Goal: Transaction & Acquisition: Book appointment/travel/reservation

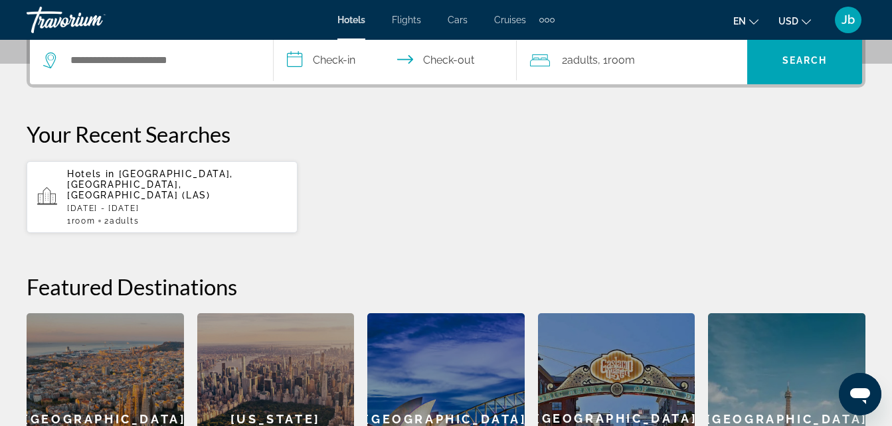
scroll to position [341, 0]
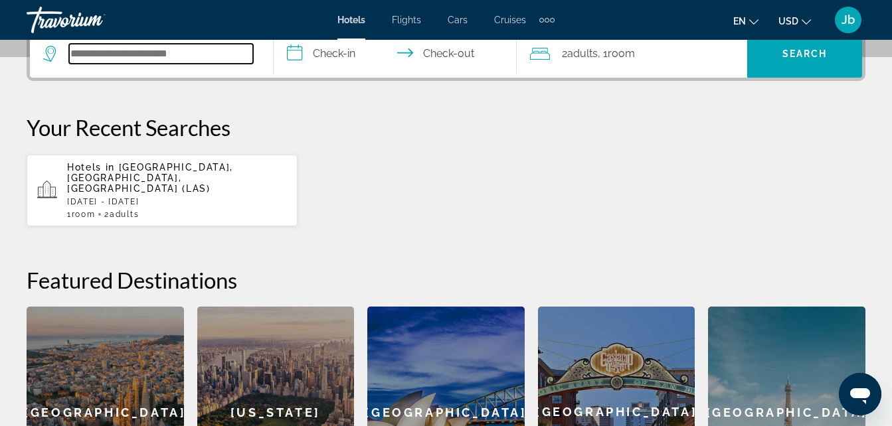
click at [129, 62] on input "Search widget" at bounding box center [161, 54] width 184 height 20
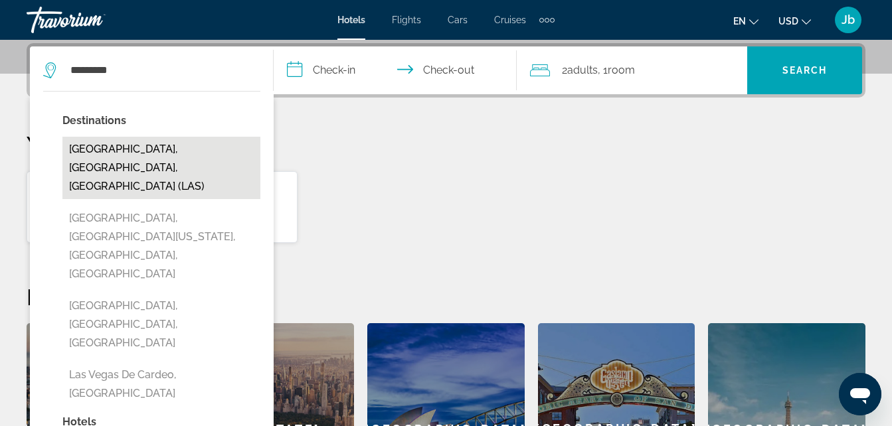
click at [128, 149] on button "[GEOGRAPHIC_DATA], [GEOGRAPHIC_DATA], [GEOGRAPHIC_DATA] (LAS)" at bounding box center [161, 168] width 198 height 62
type input "**********"
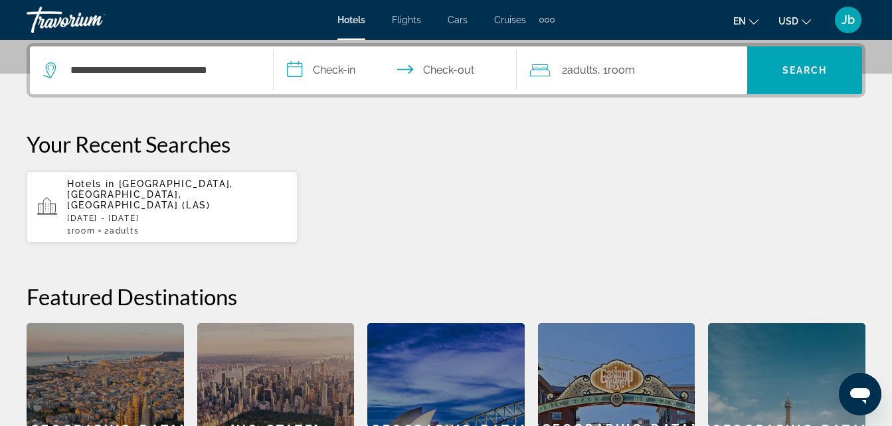
click at [310, 70] on input "**********" at bounding box center [398, 72] width 249 height 52
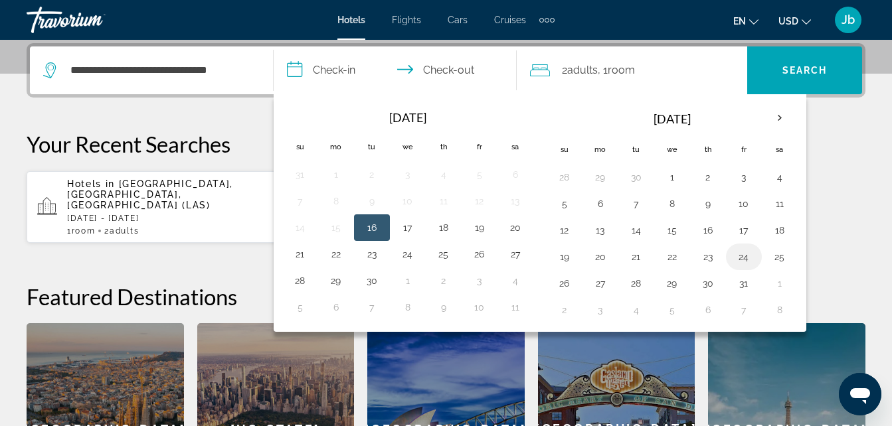
click at [743, 258] on button "24" at bounding box center [743, 257] width 21 height 19
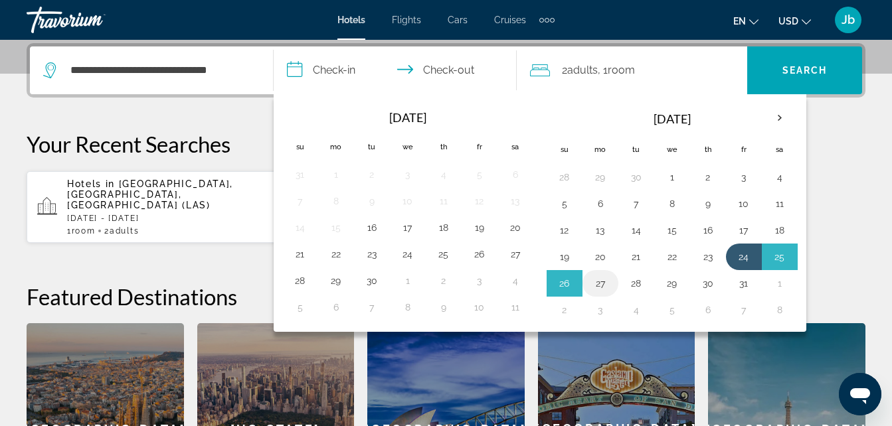
click at [604, 285] on button "27" at bounding box center [600, 283] width 21 height 19
type input "**********"
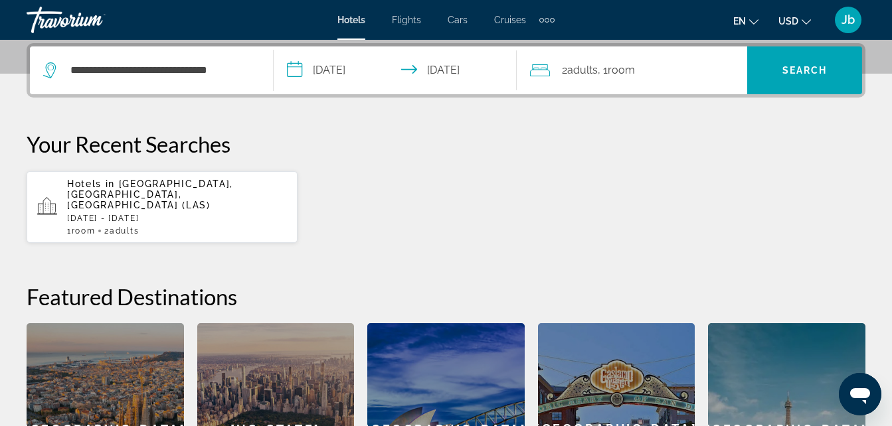
click at [455, 70] on input "**********" at bounding box center [398, 72] width 249 height 52
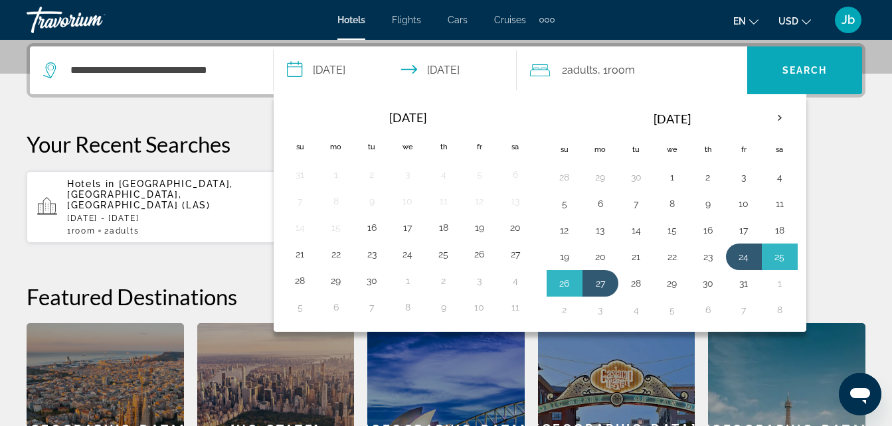
click at [790, 69] on span "Search" at bounding box center [804, 70] width 45 height 11
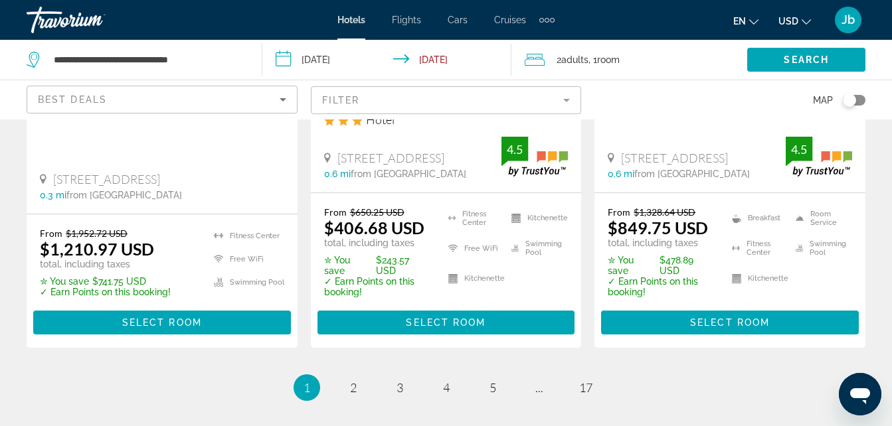
scroll to position [1977, 0]
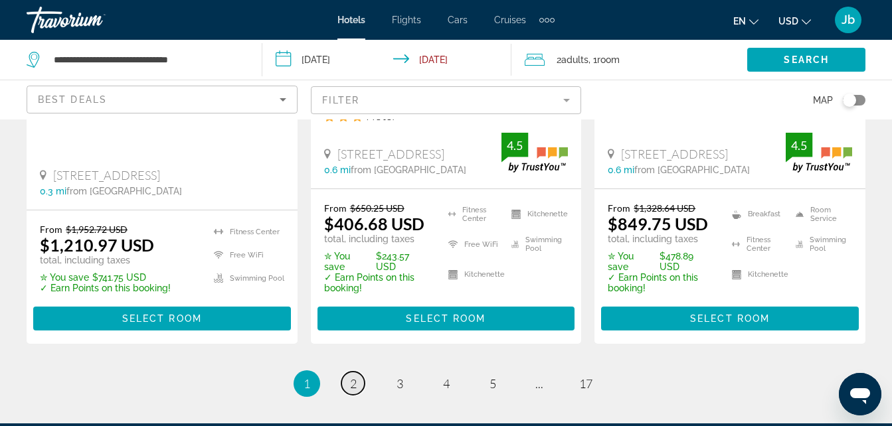
click at [348, 372] on link "page 2" at bounding box center [352, 383] width 23 height 23
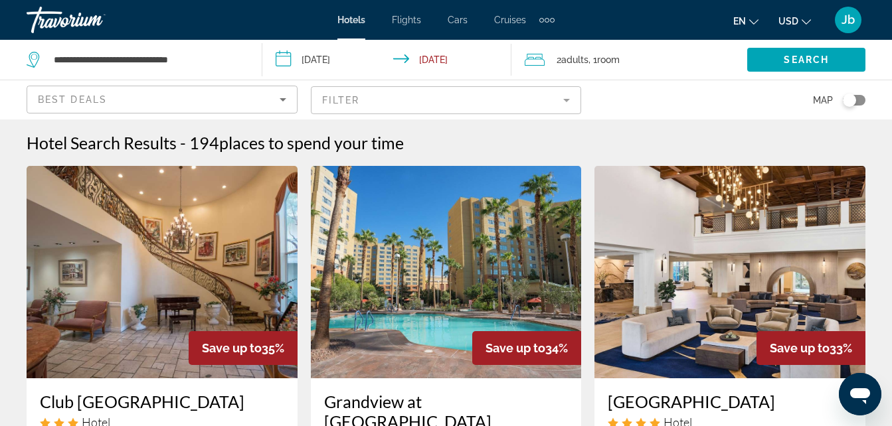
click at [584, 234] on app-hotels-search-item "Save up to 34% Grandview at Las Vegas Hotel 9940 Las Vegas Blvd S 7.3 mi from L…" at bounding box center [446, 418] width 284 height 504
click at [343, 109] on mat-form-field "Filter" at bounding box center [446, 100] width 271 height 28
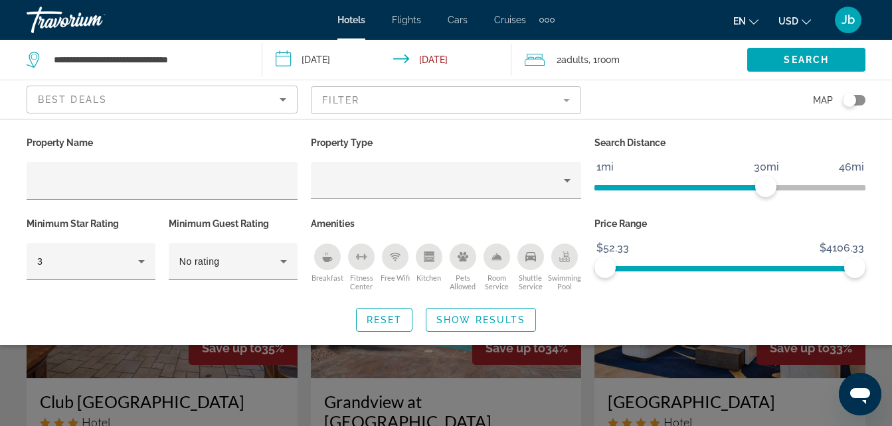
click at [339, 101] on mat-form-field "Filter" at bounding box center [446, 100] width 271 height 28
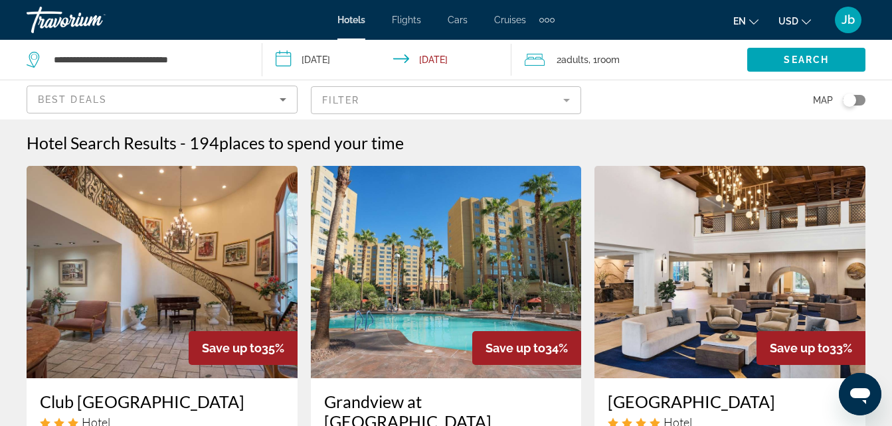
click at [177, 100] on div "Best Deals" at bounding box center [159, 100] width 242 height 16
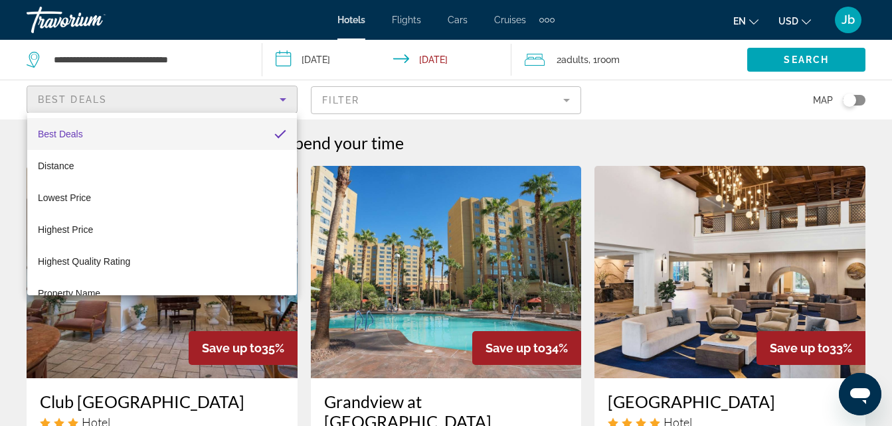
click at [696, 110] on div at bounding box center [446, 213] width 892 height 426
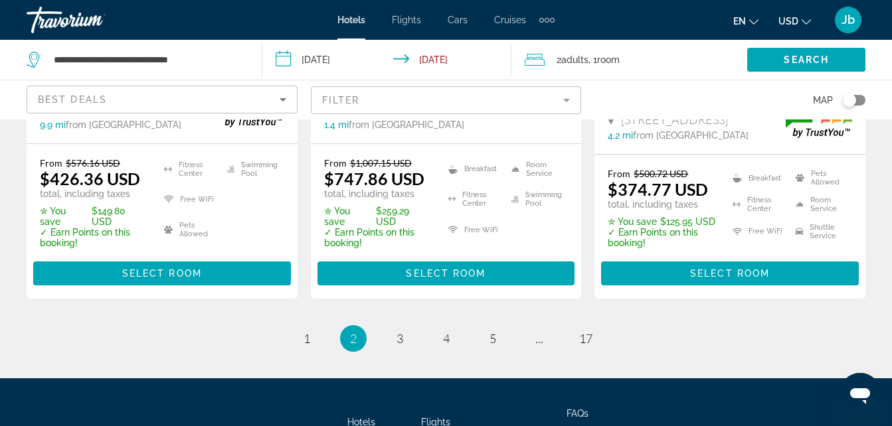
scroll to position [1974, 0]
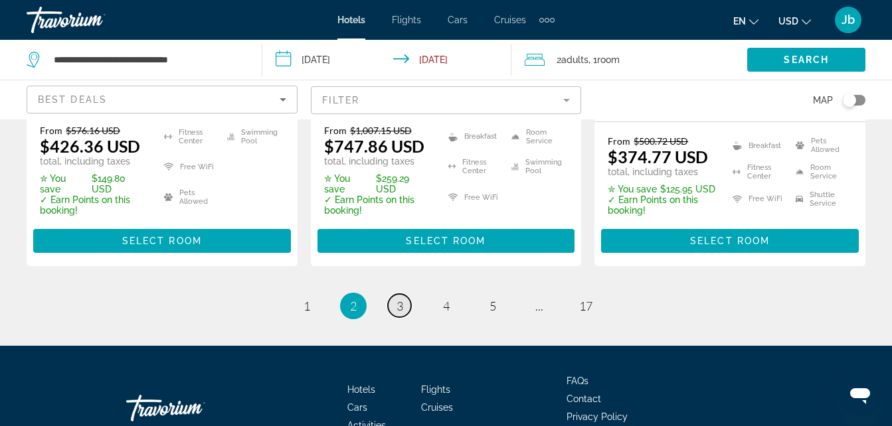
click at [397, 294] on link "page 3" at bounding box center [399, 305] width 23 height 23
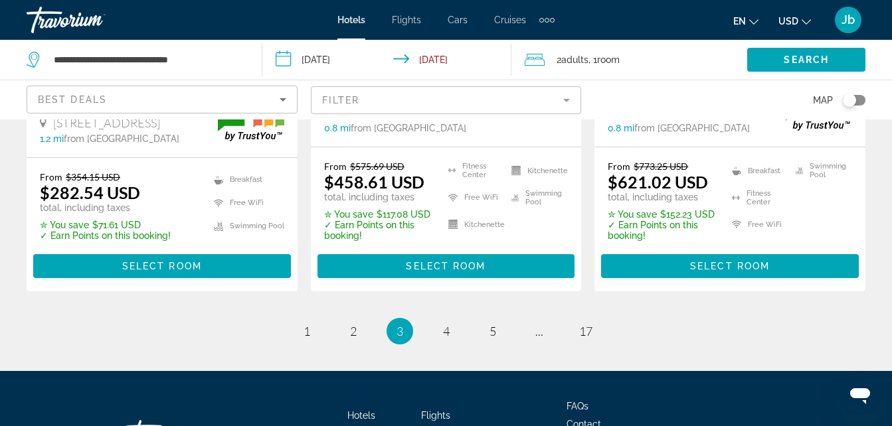
scroll to position [1890, 0]
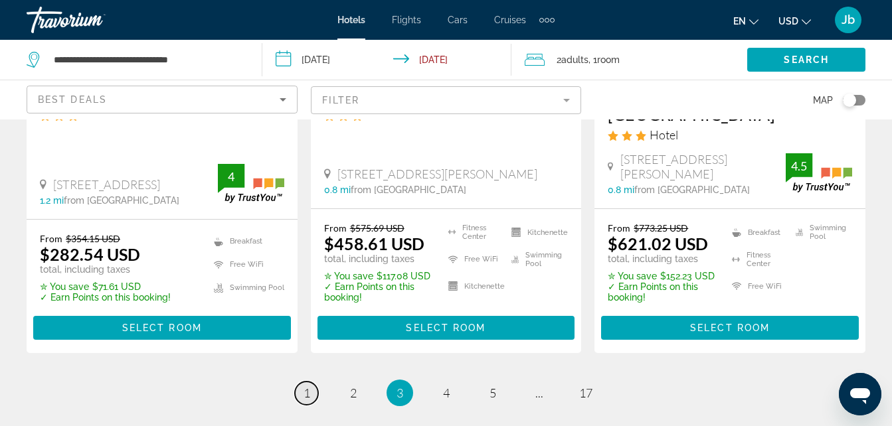
click at [305, 386] on span "1" at bounding box center [307, 393] width 7 height 15
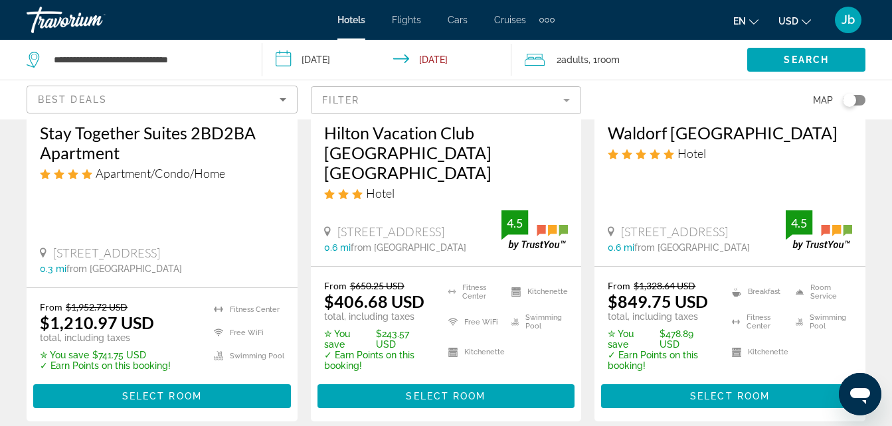
scroll to position [1940, 0]
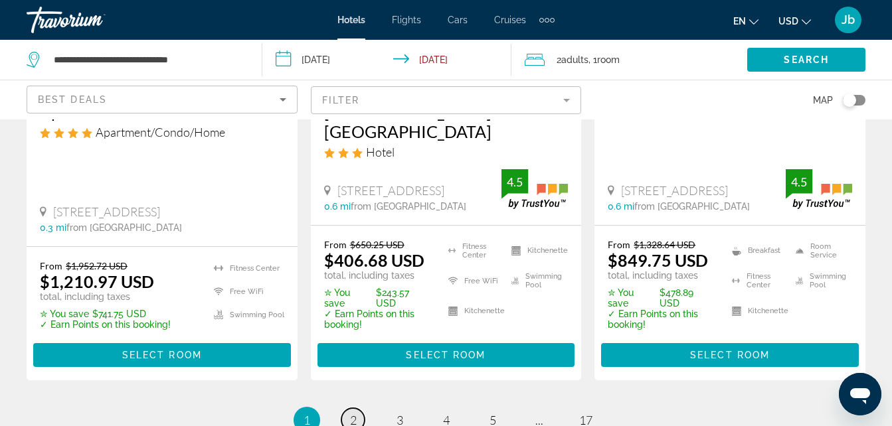
click at [352, 413] on span "2" at bounding box center [353, 420] width 7 height 15
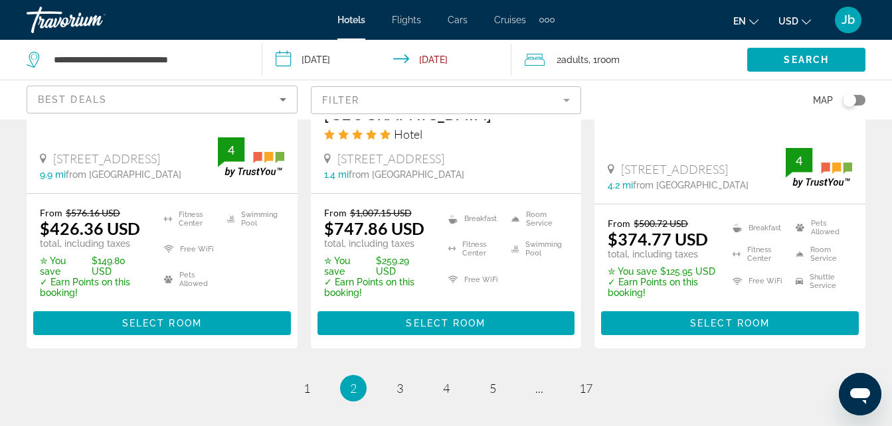
scroll to position [1896, 0]
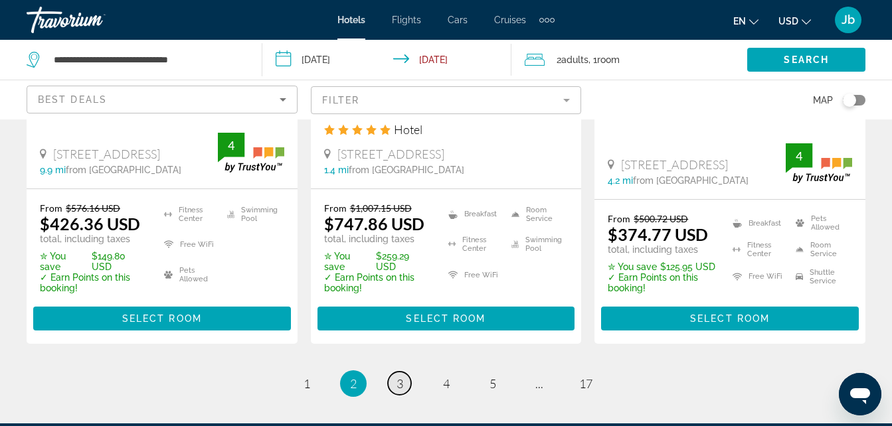
click at [397, 372] on link "page 3" at bounding box center [399, 383] width 23 height 23
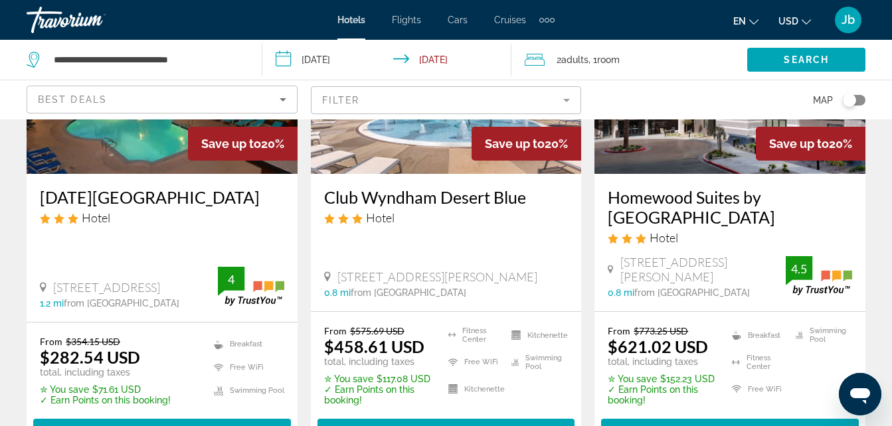
scroll to position [2030, 0]
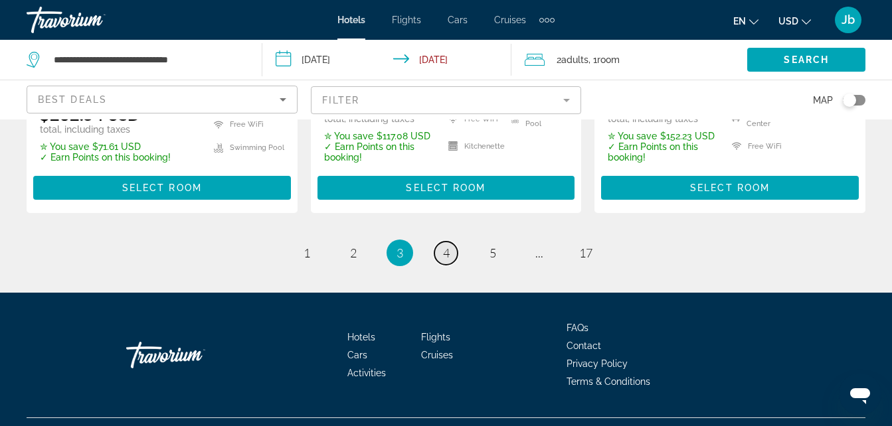
click at [438, 242] on link "page 4" at bounding box center [445, 253] width 23 height 23
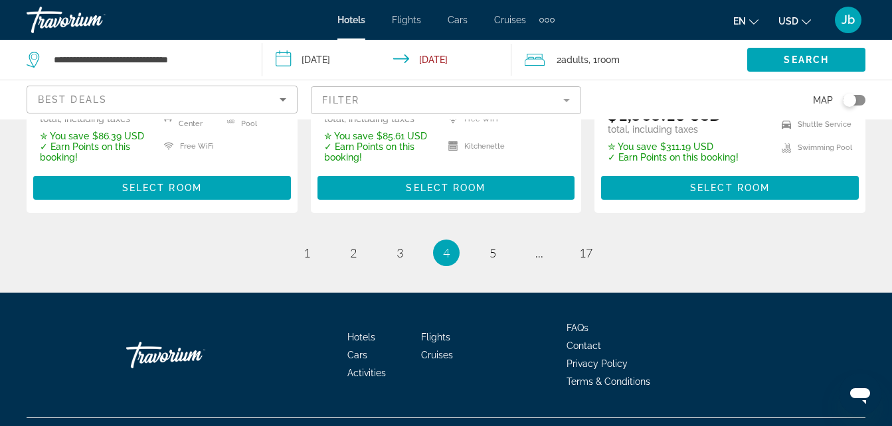
scroll to position [2040, 0]
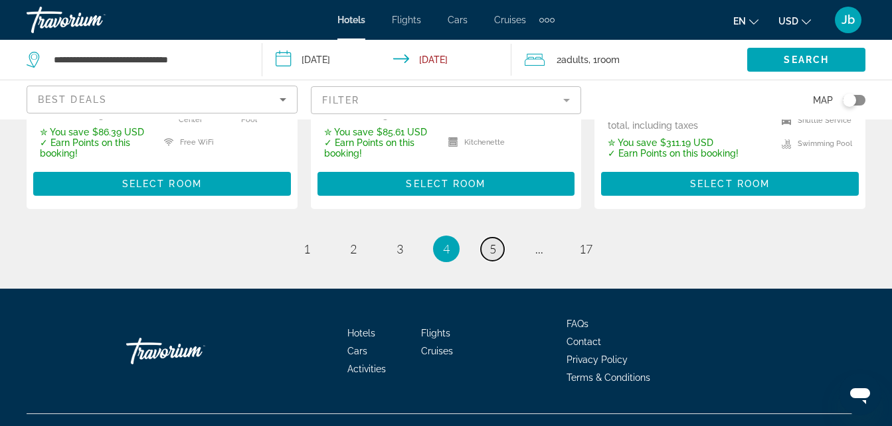
click at [494, 242] on span "5" at bounding box center [493, 249] width 7 height 15
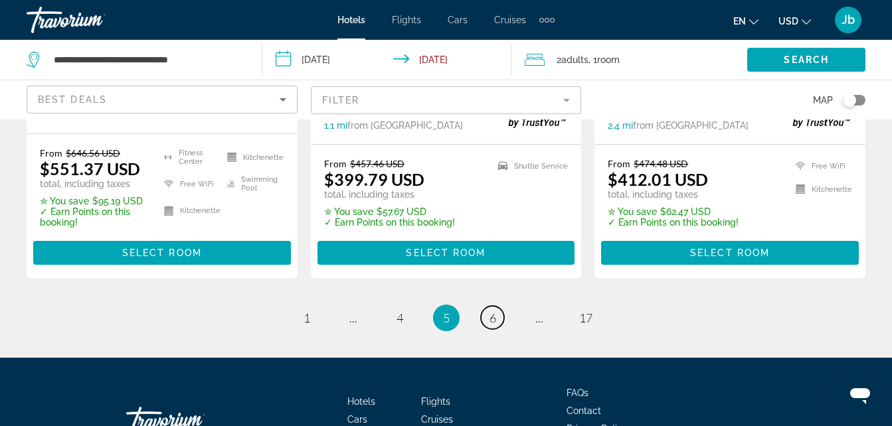
scroll to position [2009, 0]
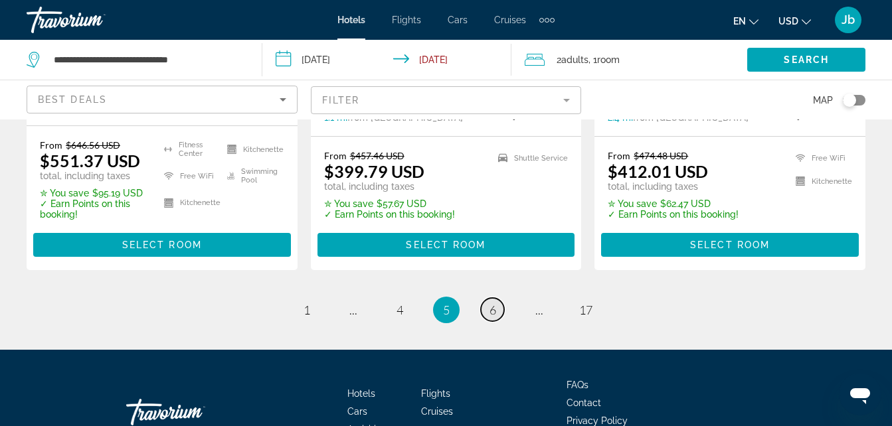
click at [490, 303] on span "6" at bounding box center [493, 310] width 7 height 15
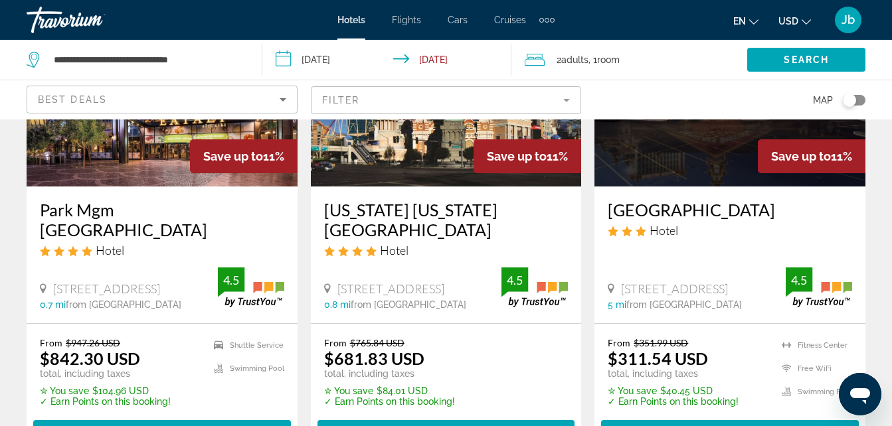
scroll to position [1799, 0]
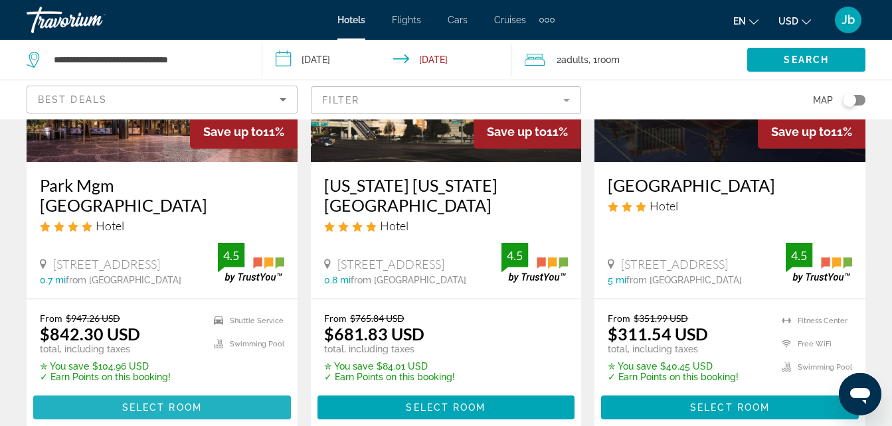
click at [171, 403] on span "Select Room" at bounding box center [162, 408] width 80 height 11
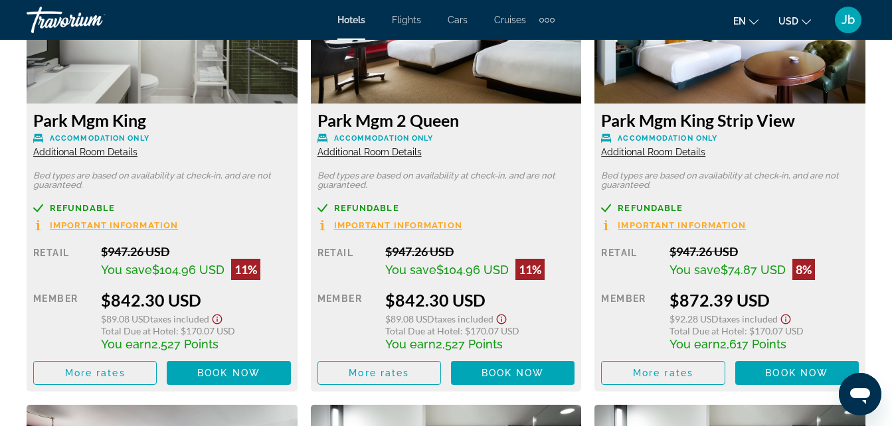
scroll to position [2254, 0]
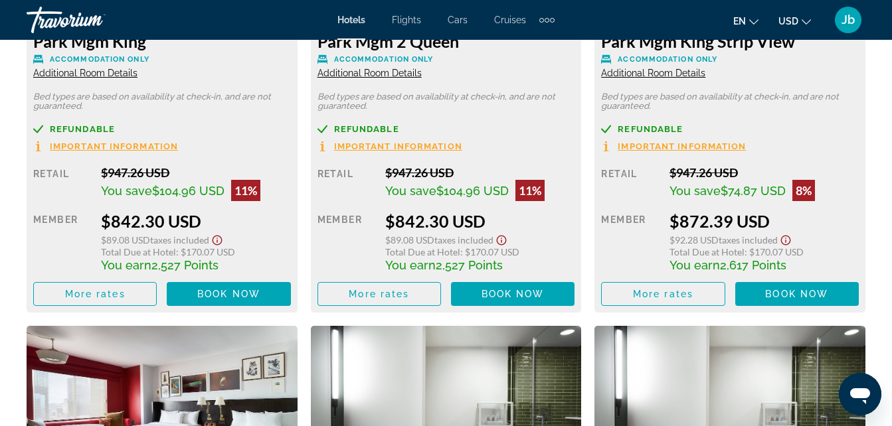
click at [504, 241] on icon "Show Taxes and Fees disclaimer" at bounding box center [502, 240] width 16 height 12
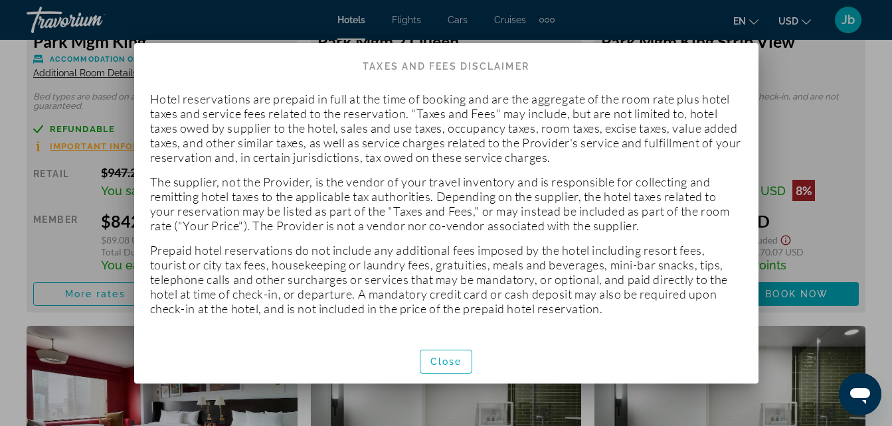
scroll to position [0, 0]
click at [447, 363] on span "Close" at bounding box center [446, 362] width 32 height 11
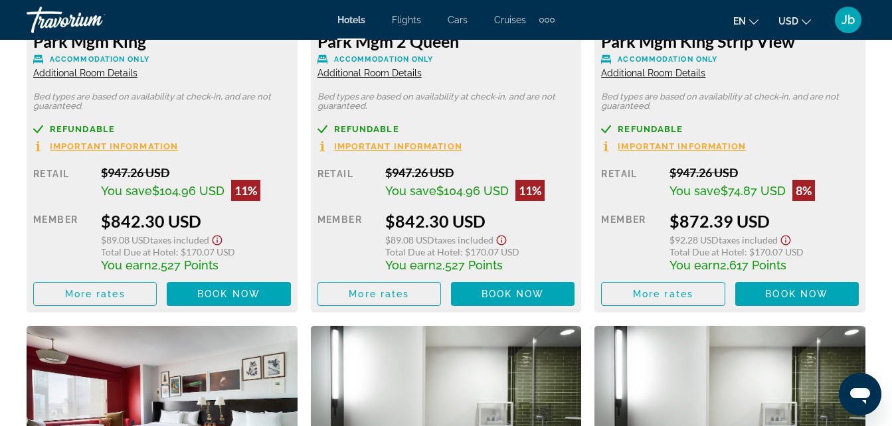
scroll to position [2254, 0]
click at [424, 290] on span "Main content" at bounding box center [379, 294] width 122 height 32
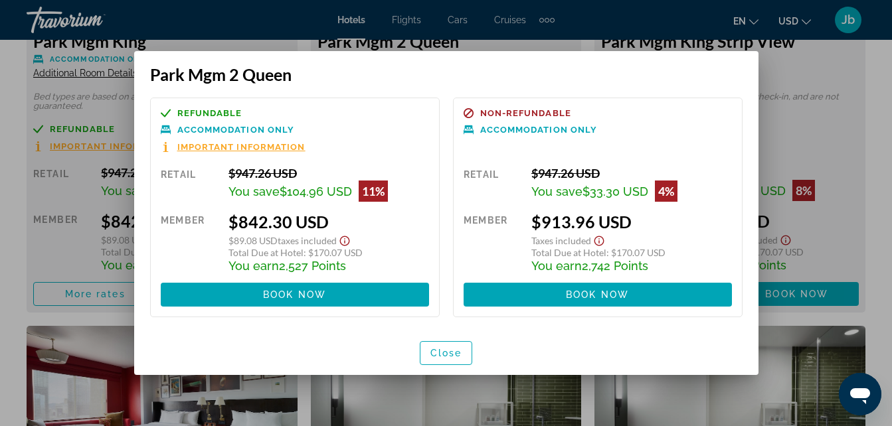
scroll to position [0, 0]
click at [449, 358] on span "Close" at bounding box center [446, 353] width 32 height 11
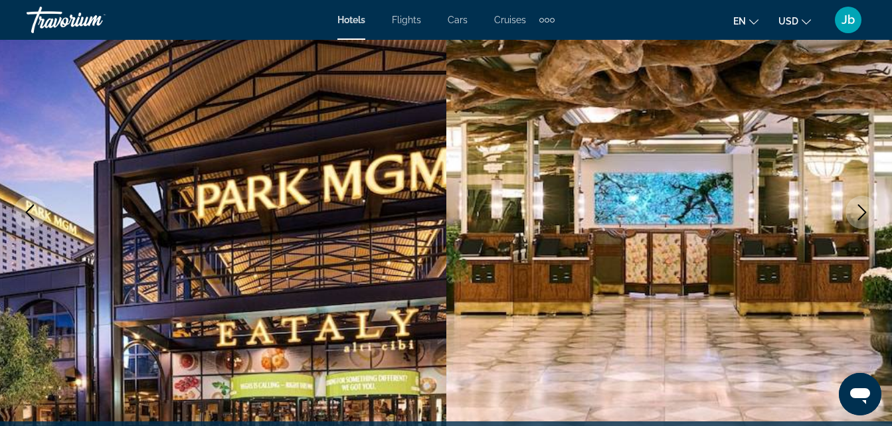
scroll to position [2254, 0]
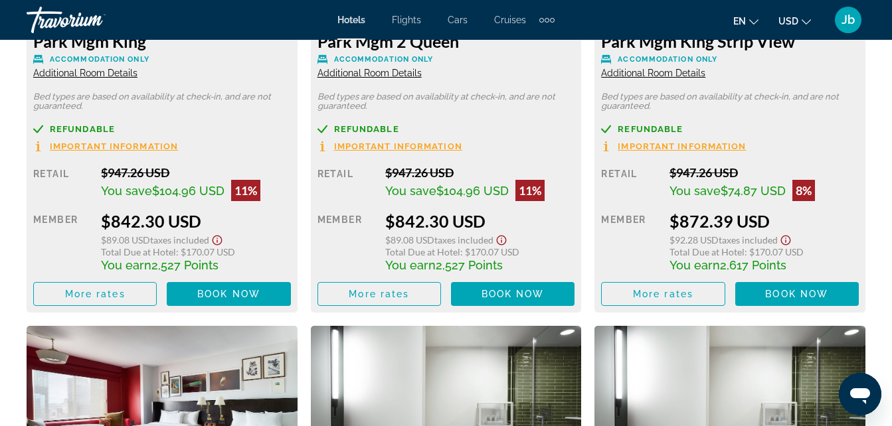
click at [551, 17] on div "Extra navigation items" at bounding box center [546, 20] width 15 height 20
click at [574, 25] on div "en English Español Français Italiano Português русский USD USD ($) MXN (Mex$) C…" at bounding box center [717, 20] width 298 height 28
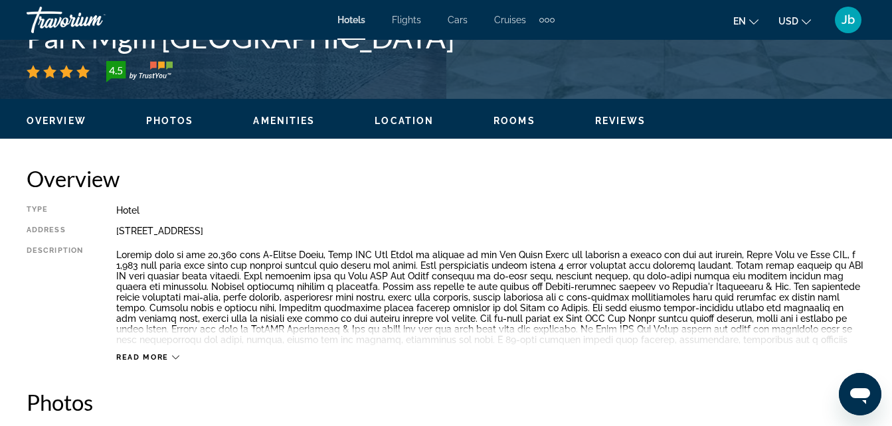
scroll to position [0, 0]
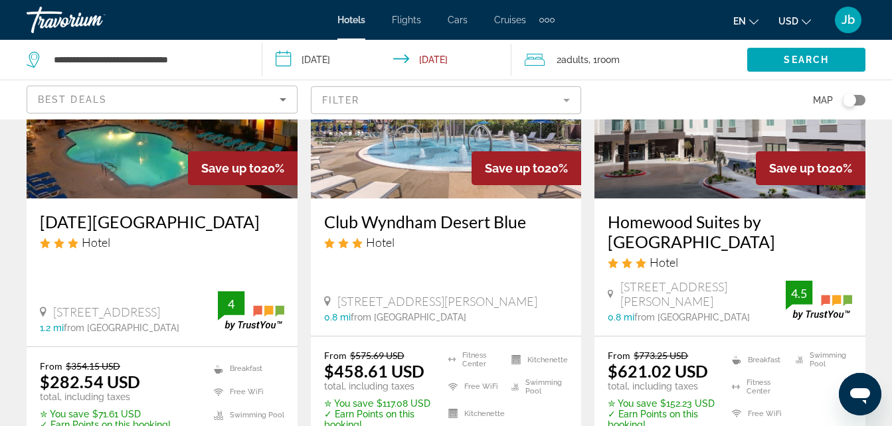
scroll to position [2030, 0]
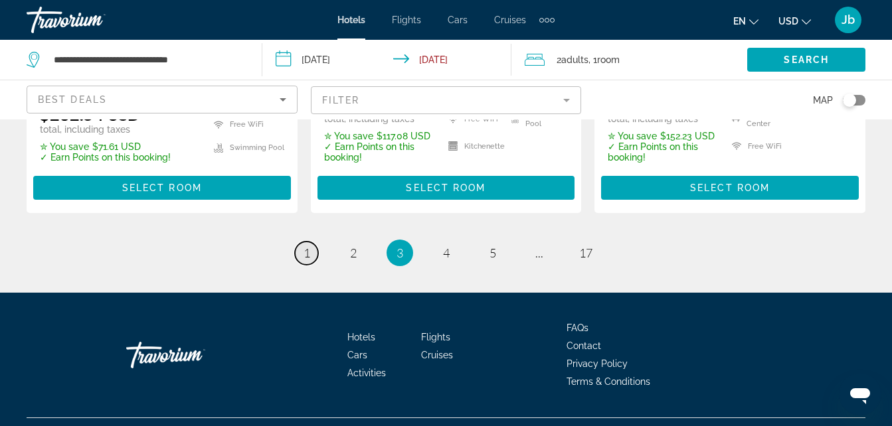
click at [306, 246] on span "1" at bounding box center [307, 253] width 7 height 15
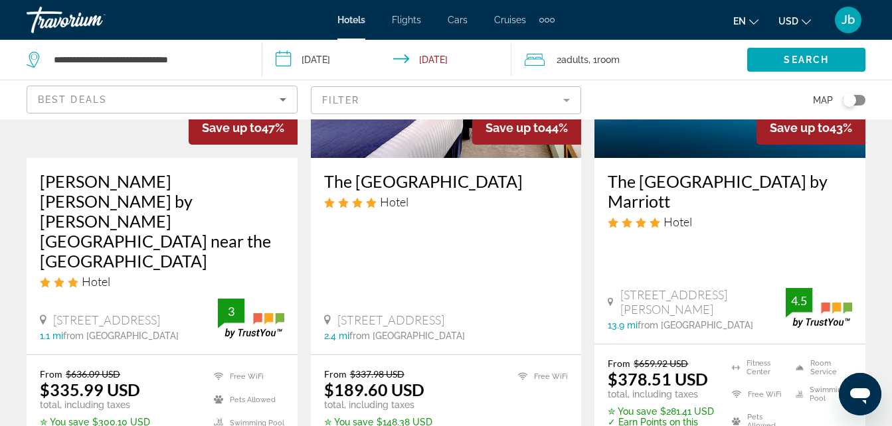
scroll to position [820, 0]
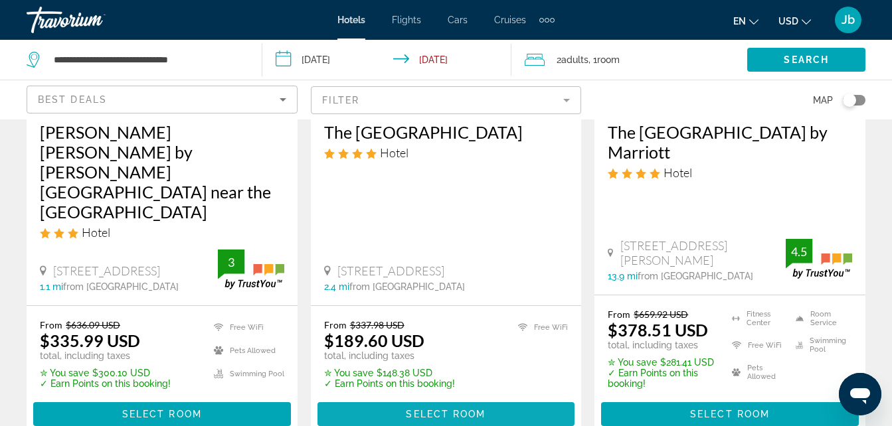
click at [418, 409] on span "Select Room" at bounding box center [446, 414] width 80 height 11
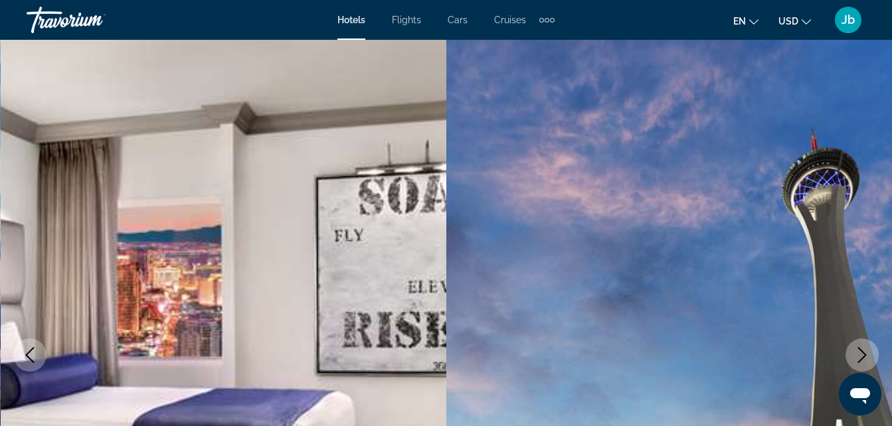
scroll to position [373, 0]
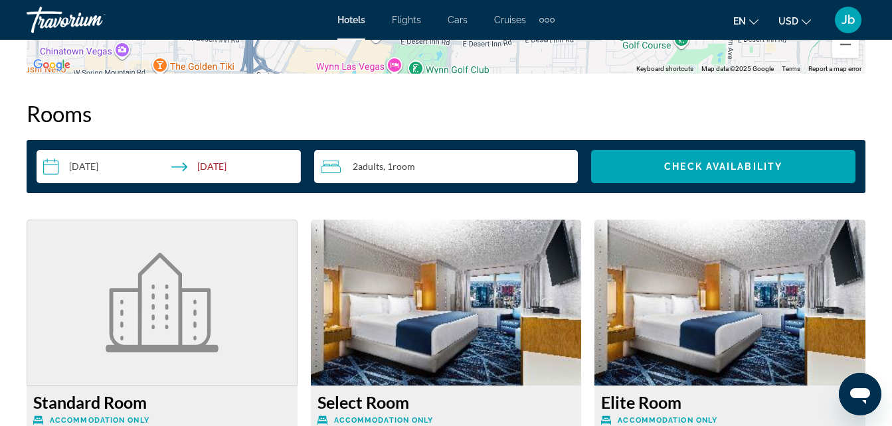
scroll to position [1827, 0]
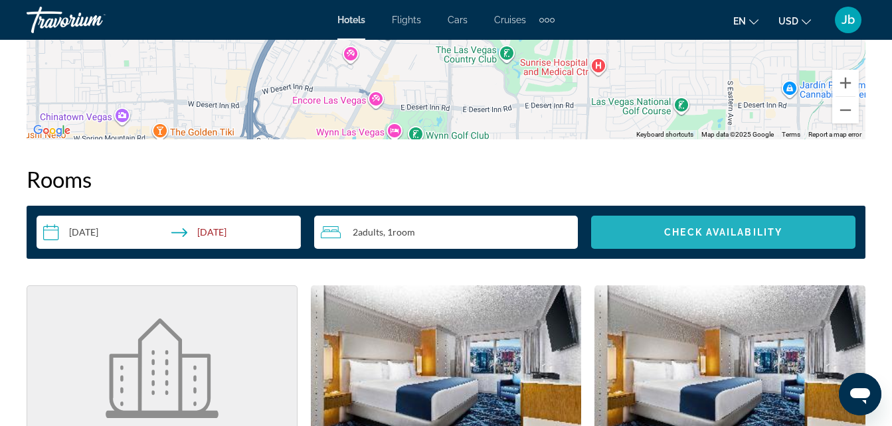
click at [700, 224] on span "Search widget" at bounding box center [723, 233] width 264 height 32
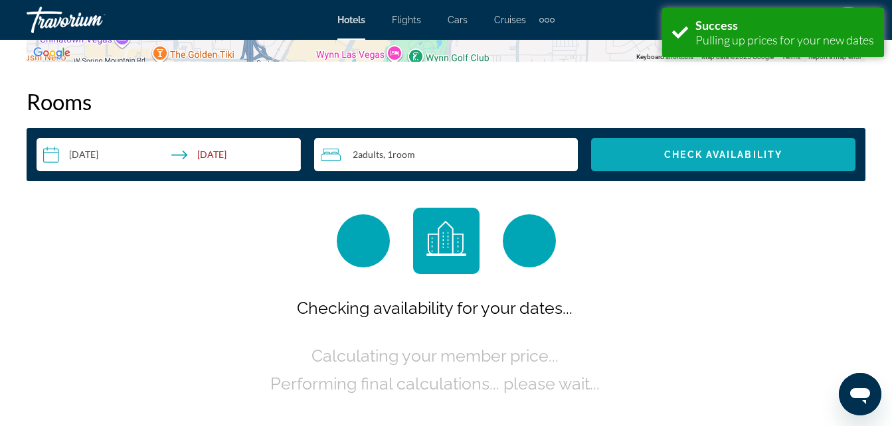
scroll to position [1914, 0]
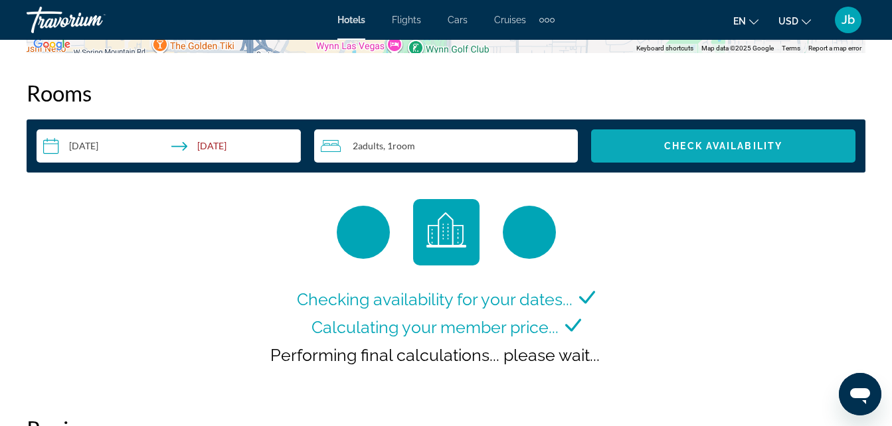
click at [687, 142] on span "Check Availability" at bounding box center [723, 146] width 118 height 11
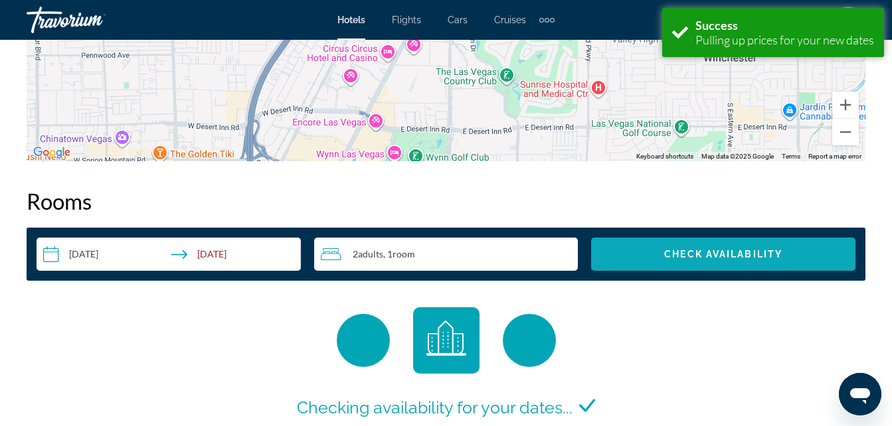
scroll to position [1914, 0]
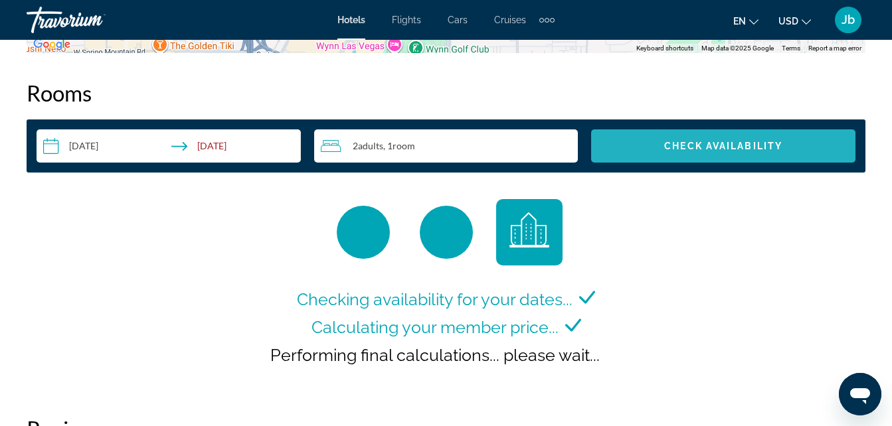
click at [696, 143] on span "Check Availability" at bounding box center [723, 146] width 118 height 11
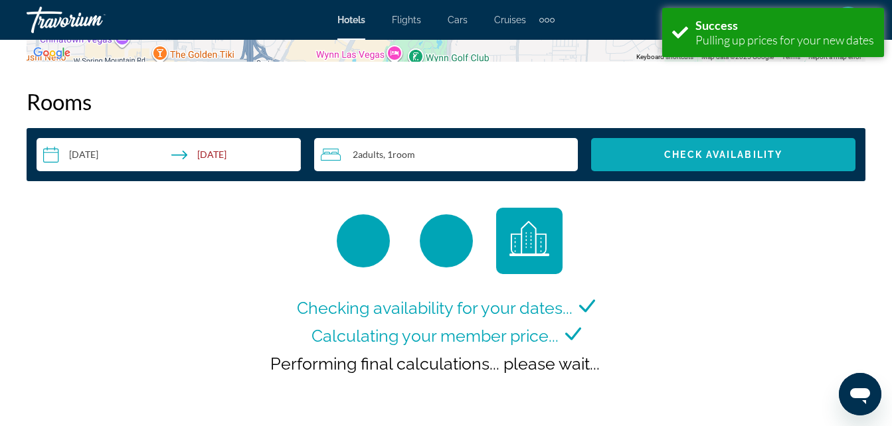
scroll to position [1914, 0]
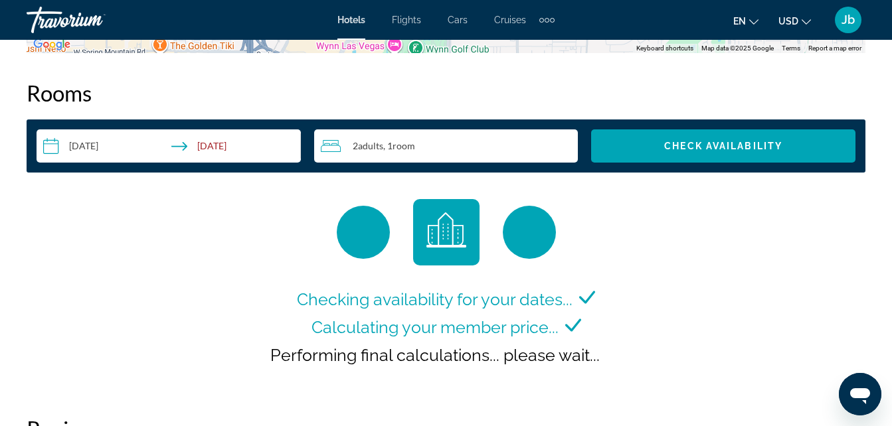
drag, startPoint x: 894, startPoint y: 325, endPoint x: 640, endPoint y: 104, distance: 336.6
click at [640, 104] on h2 "Rooms" at bounding box center [446, 93] width 839 height 27
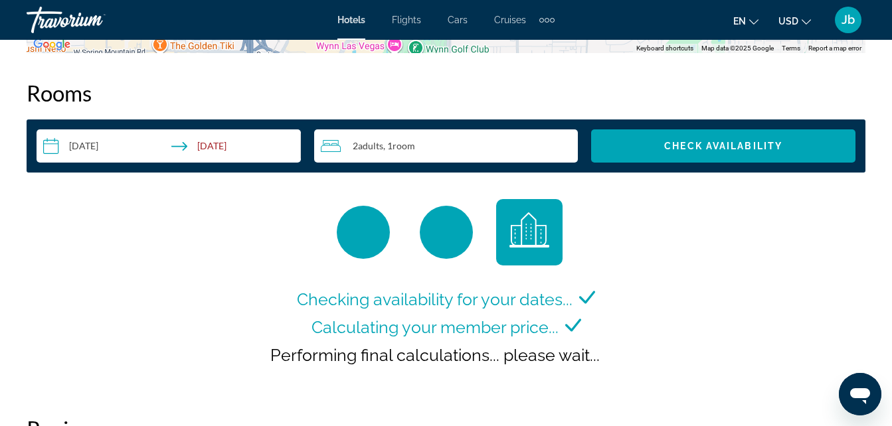
click at [630, 112] on div "**********" at bounding box center [446, 235] width 839 height 310
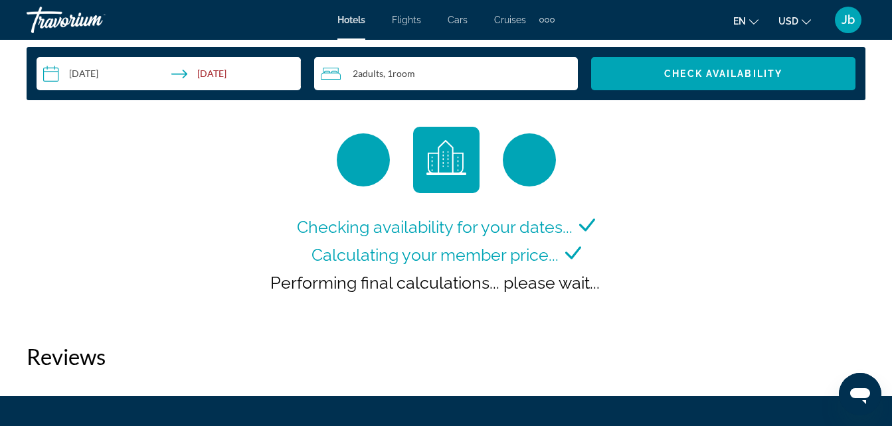
scroll to position [1952, 0]
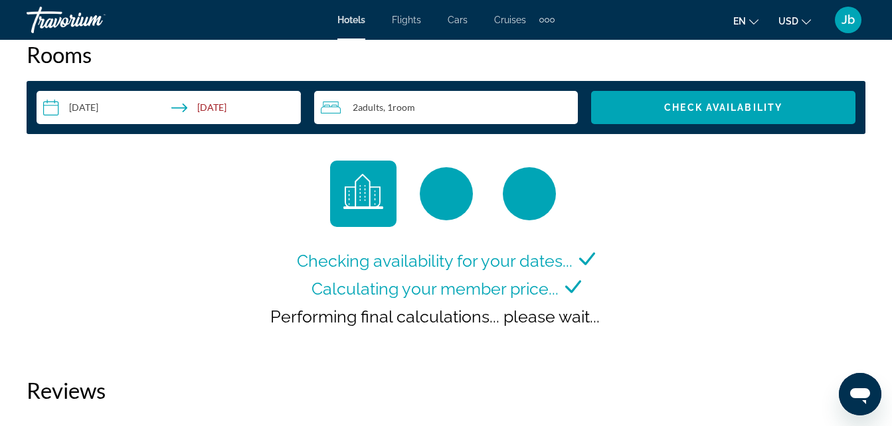
click at [238, 104] on input "**********" at bounding box center [172, 109] width 270 height 37
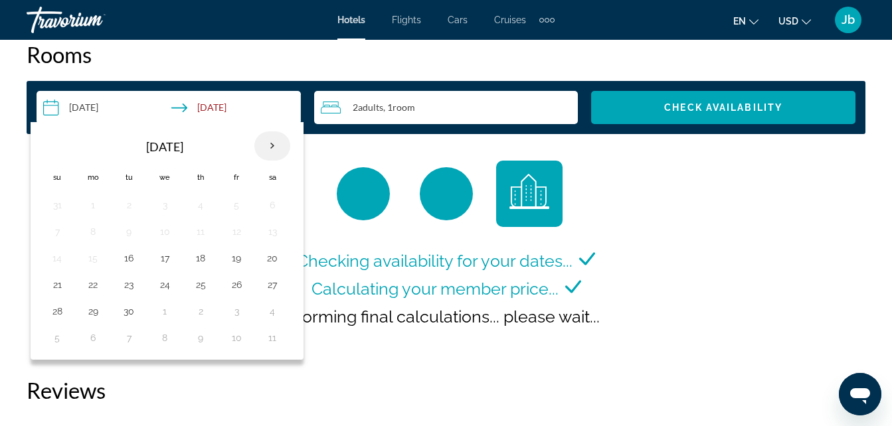
click at [266, 142] on th "Next month" at bounding box center [272, 146] width 36 height 29
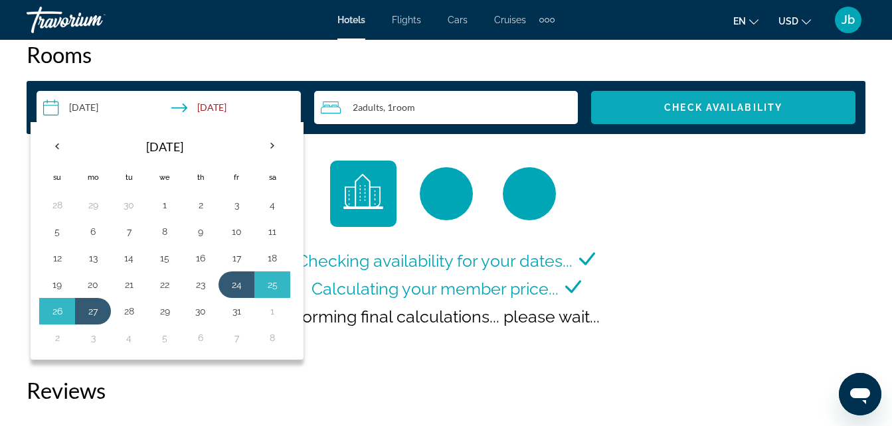
click at [729, 116] on span "Search widget" at bounding box center [723, 108] width 264 height 32
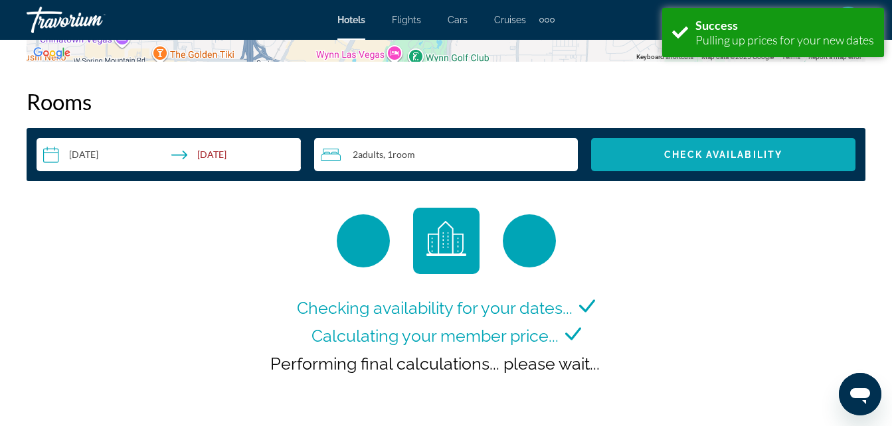
scroll to position [1914, 0]
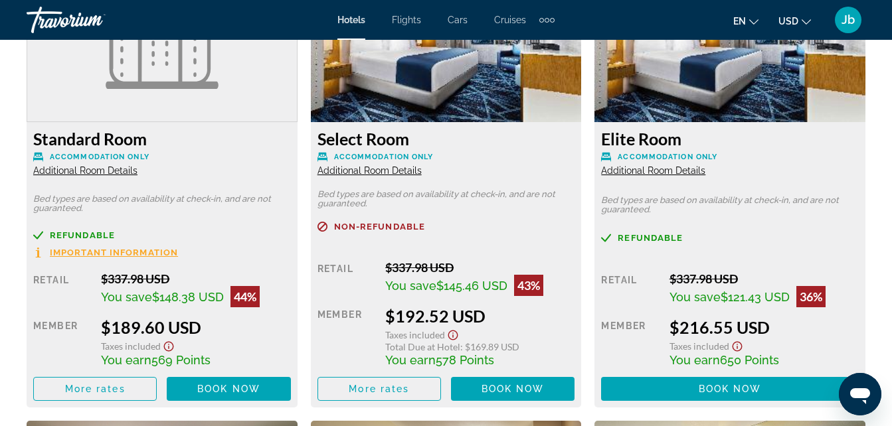
scroll to position [2147, 0]
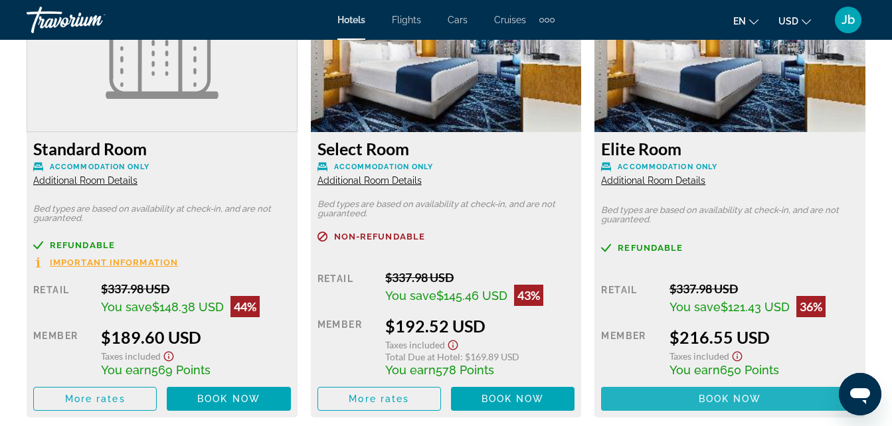
click at [756, 395] on span "Book now" at bounding box center [730, 399] width 63 height 11
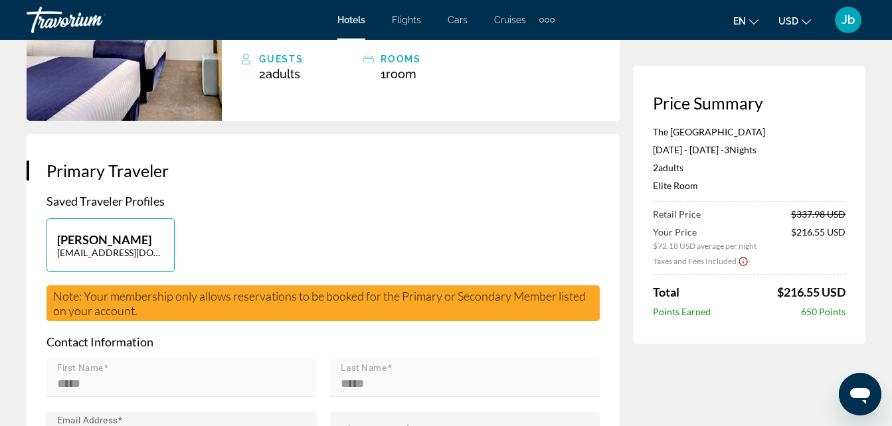
scroll to position [423, 0]
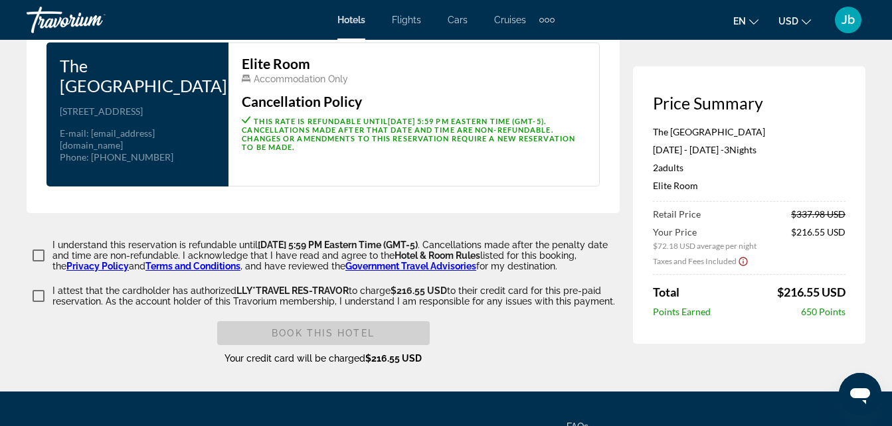
scroll to position [1768, 0]
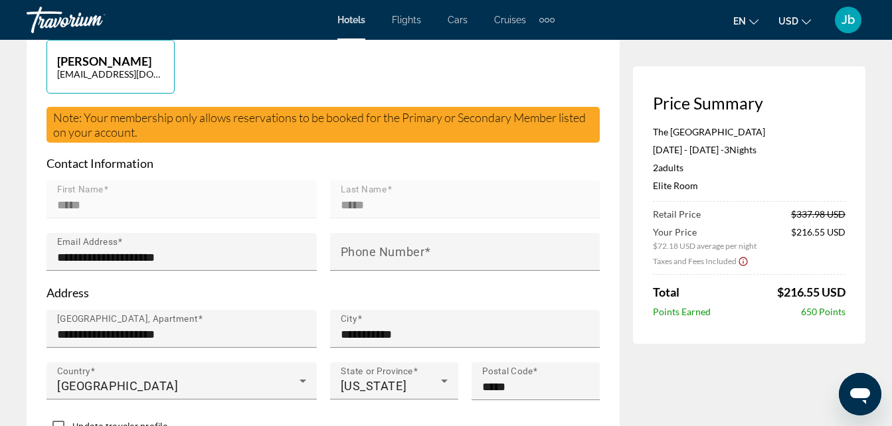
scroll to position [0, 0]
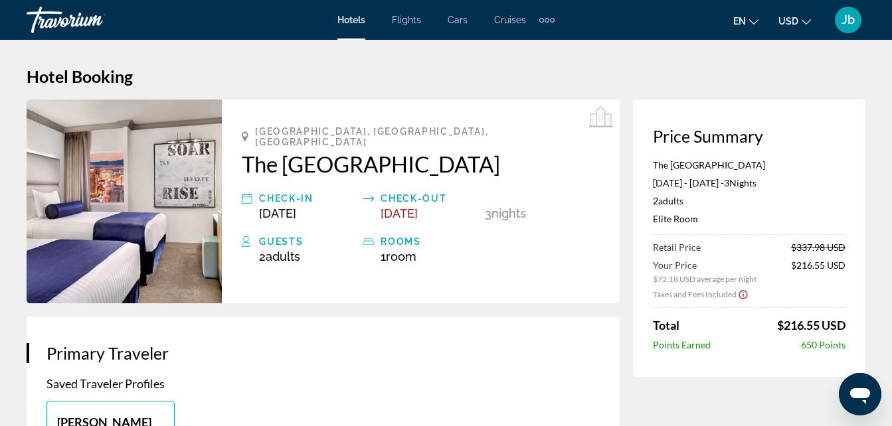
click at [541, 19] on div "Extra navigation items" at bounding box center [541, 20] width 5 height 5
click at [653, 23] on div "en English Español Français Italiano Português русский USD USD ($) MXN (Mex$) C…" at bounding box center [717, 20] width 298 height 28
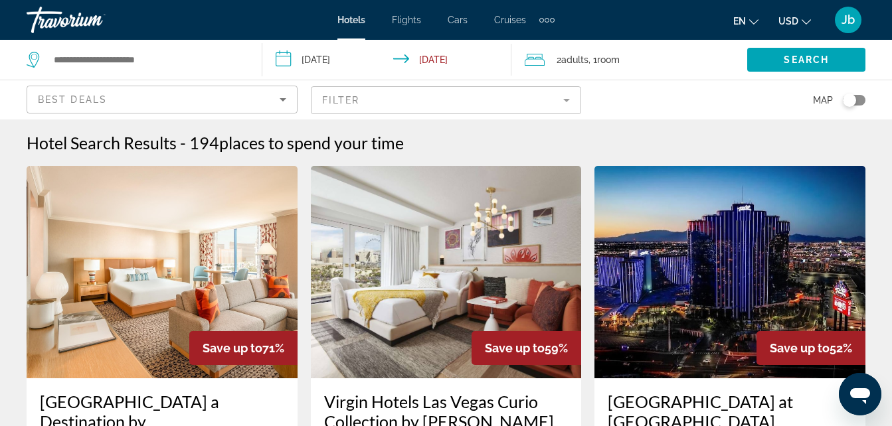
click at [565, 104] on mat-form-field "Filter" at bounding box center [446, 100] width 271 height 28
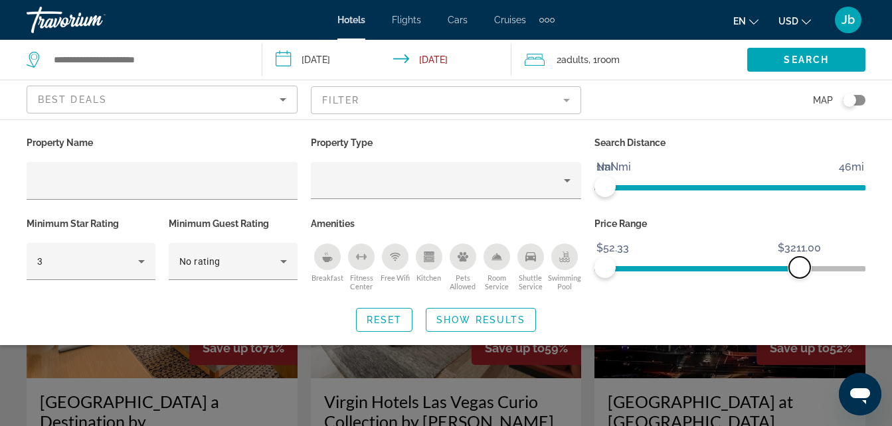
drag, startPoint x: 852, startPoint y: 270, endPoint x: 800, endPoint y: 275, distance: 52.1
click at [800, 275] on span "ngx-slider-max" at bounding box center [799, 267] width 21 height 21
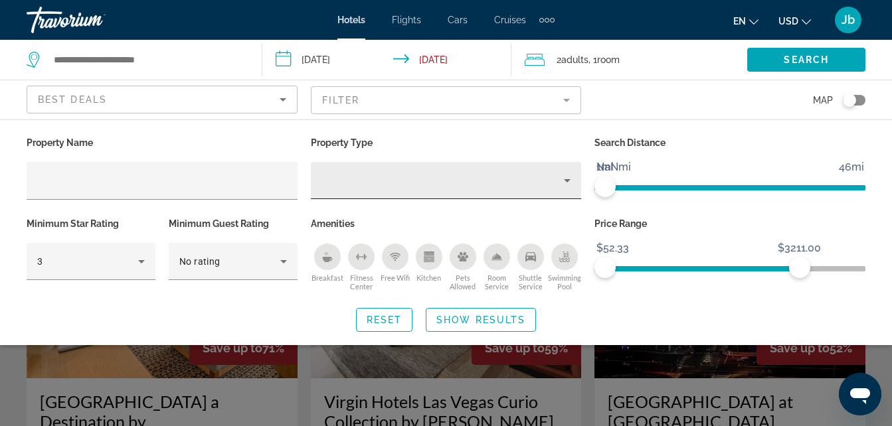
click at [572, 178] on icon "Property type" at bounding box center [567, 181] width 16 height 16
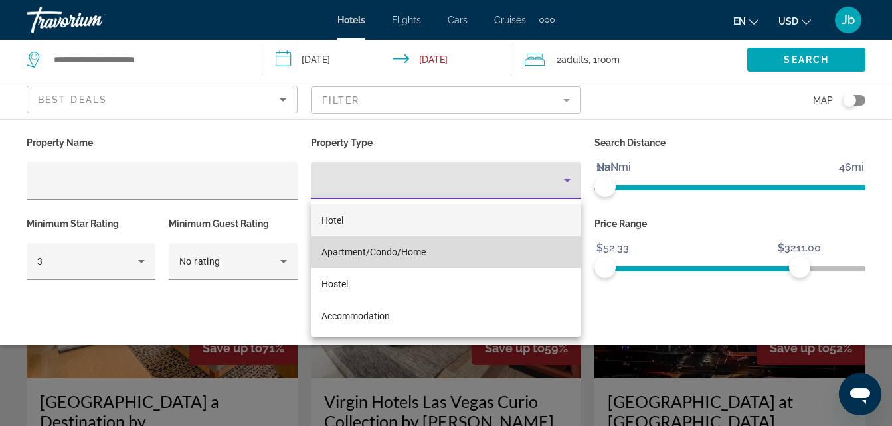
click at [483, 251] on mat-option "Apartment/Condo/Home" at bounding box center [446, 252] width 271 height 32
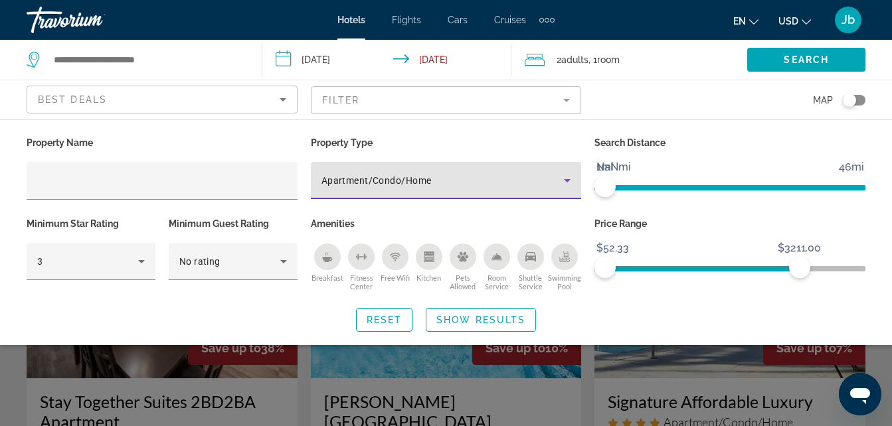
click at [563, 180] on icon "Property type" at bounding box center [567, 181] width 16 height 16
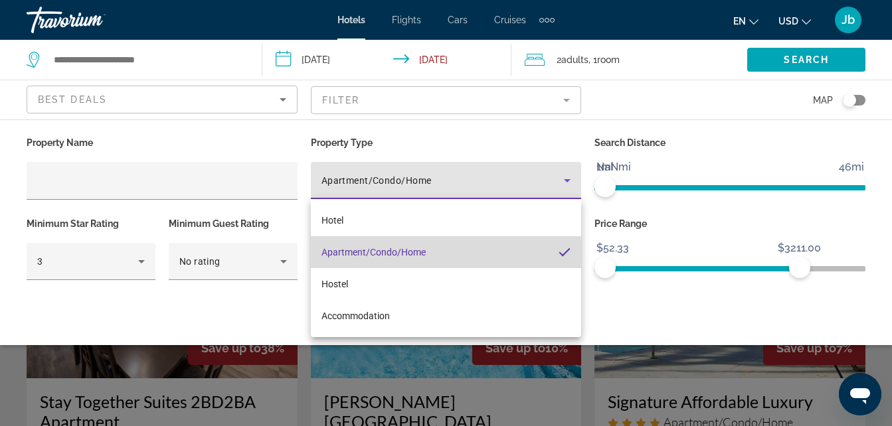
click at [420, 250] on span "Apartment/Condo/Home" at bounding box center [374, 252] width 104 height 11
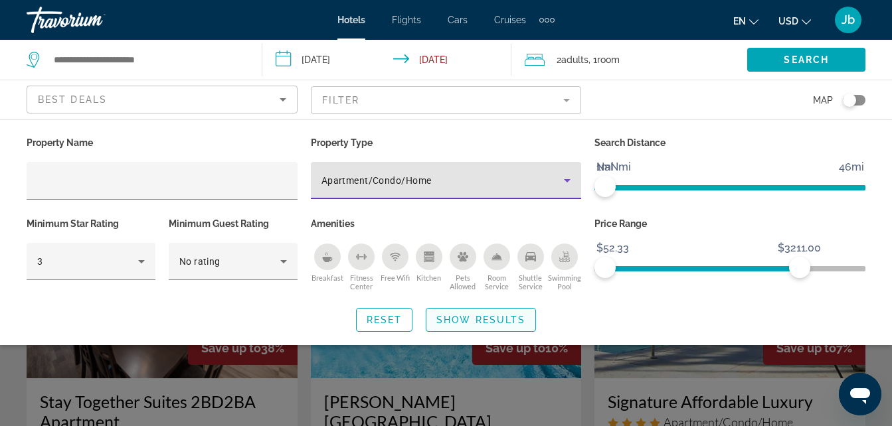
click at [477, 317] on span "Show Results" at bounding box center [480, 320] width 89 height 11
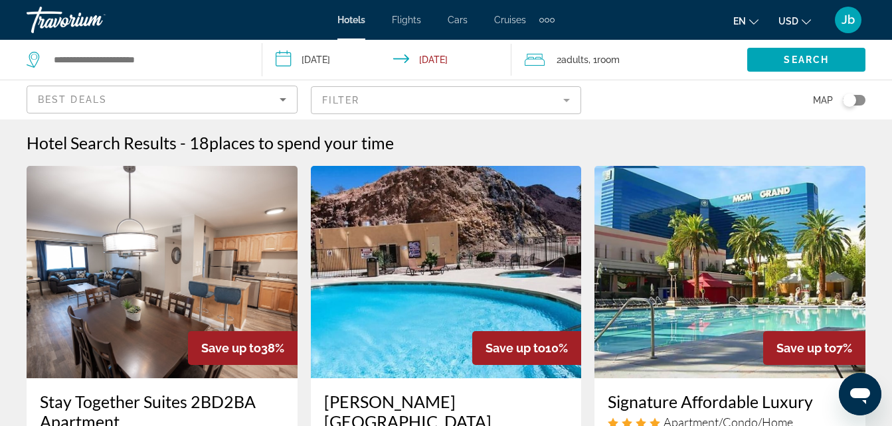
click at [562, 103] on mat-form-field "Filter" at bounding box center [446, 100] width 271 height 28
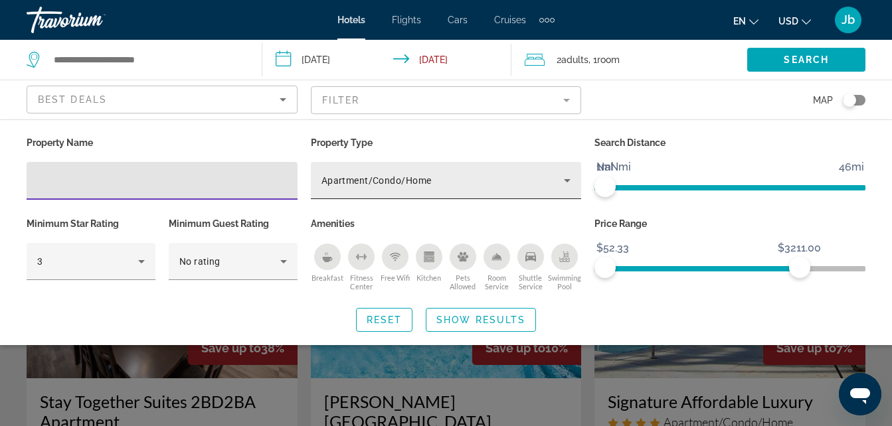
click at [569, 179] on icon "Property type" at bounding box center [567, 181] width 16 height 16
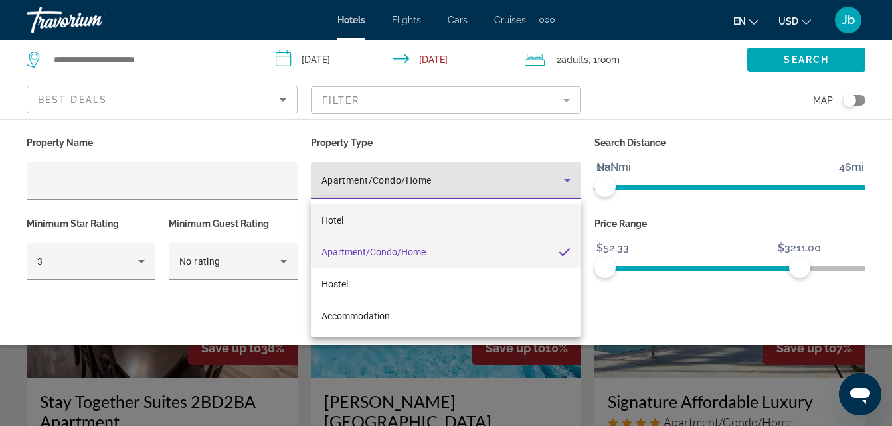
click at [427, 225] on mat-option "Hotel" at bounding box center [446, 221] width 271 height 32
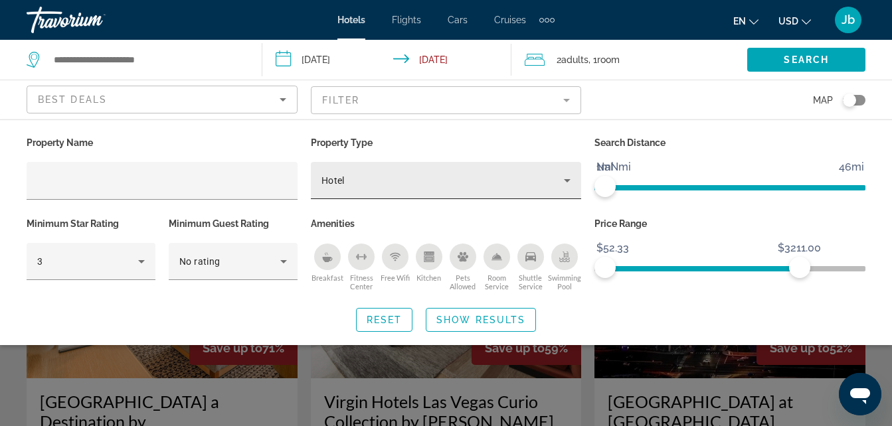
click at [559, 181] on icon "Property type" at bounding box center [567, 181] width 16 height 16
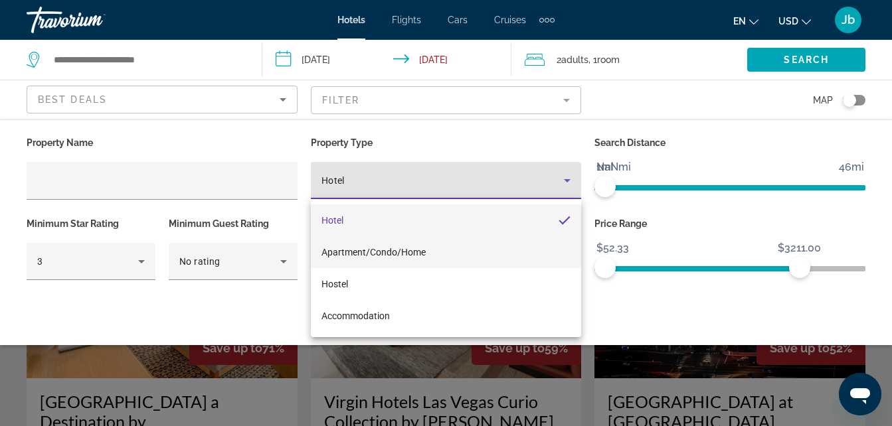
click at [454, 253] on mat-option "Apartment/Condo/Home" at bounding box center [446, 252] width 271 height 32
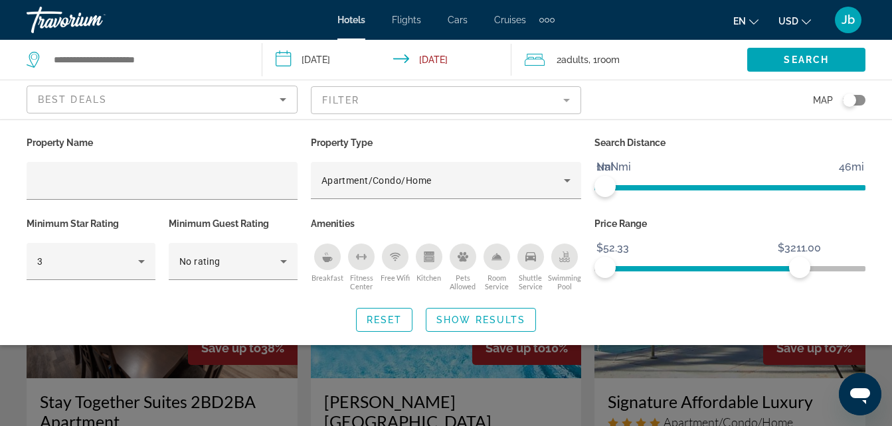
click at [454, 253] on div "Pets Allowed" at bounding box center [463, 257] width 27 height 27
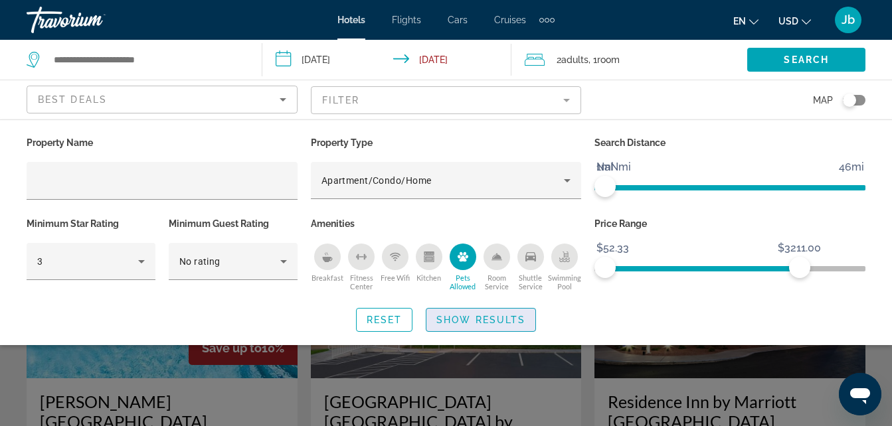
click at [484, 315] on span "Show Results" at bounding box center [480, 320] width 89 height 11
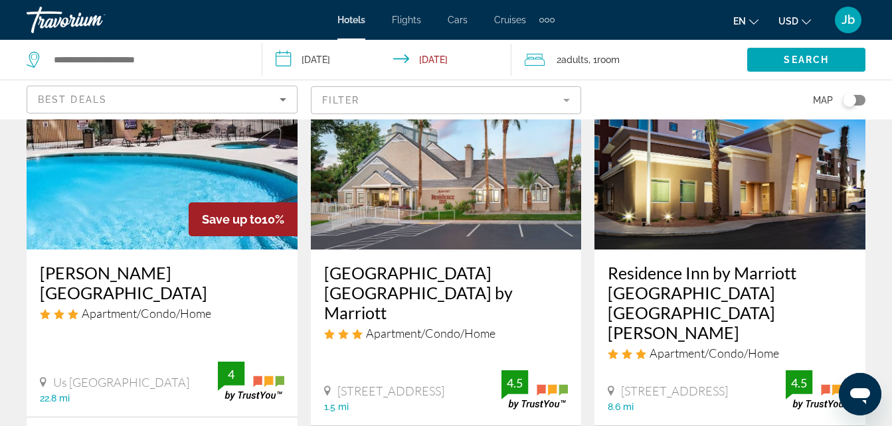
scroll to position [132, 0]
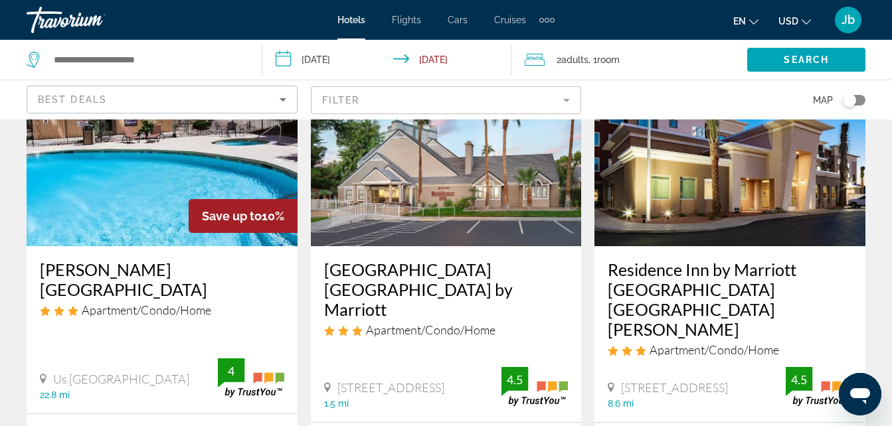
click at [196, 181] on img "Main content" at bounding box center [162, 140] width 271 height 213
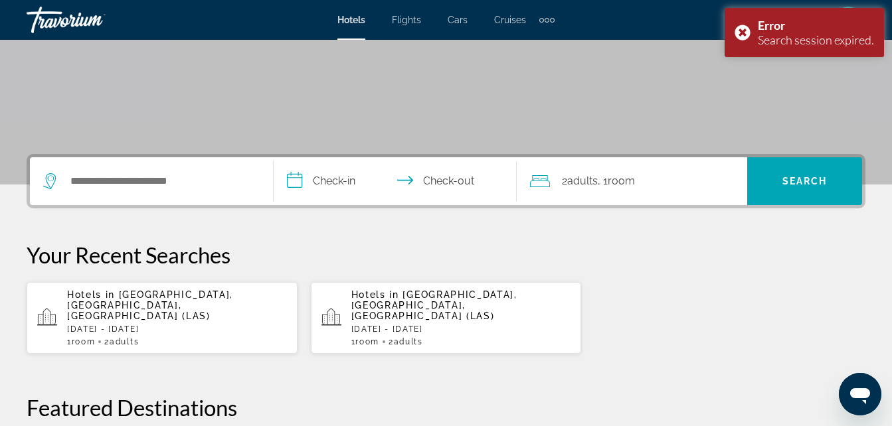
scroll to position [200, 0]
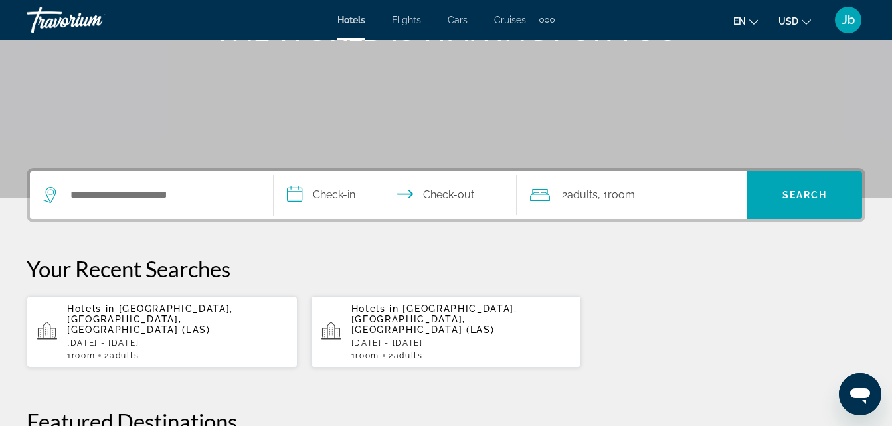
click at [170, 339] on div "Hotels in [GEOGRAPHIC_DATA], [GEOGRAPHIC_DATA], [GEOGRAPHIC_DATA] ([GEOGRAPHIC_…" at bounding box center [177, 332] width 220 height 57
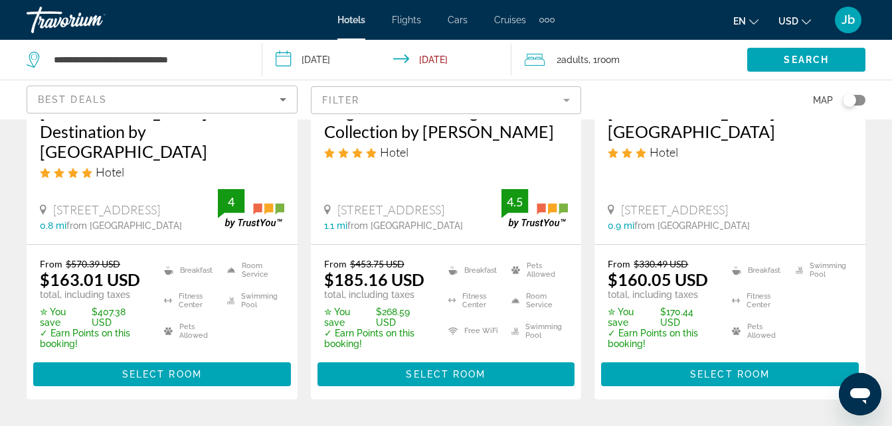
scroll to position [327, 0]
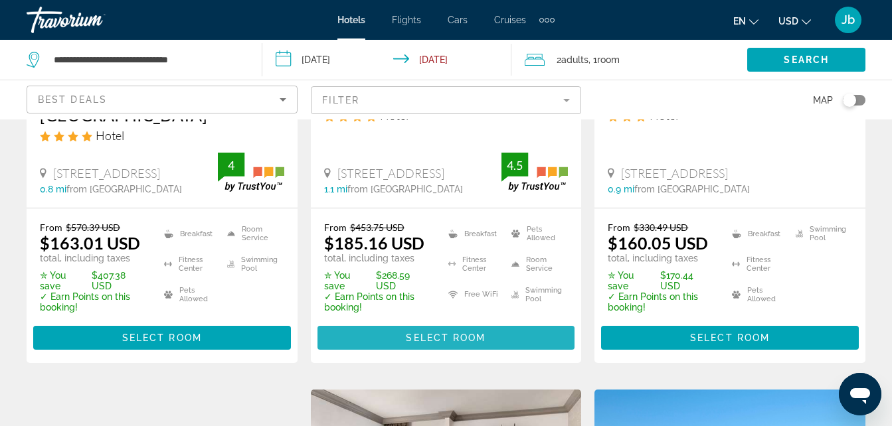
click at [438, 322] on span "Main content" at bounding box center [447, 338] width 258 height 32
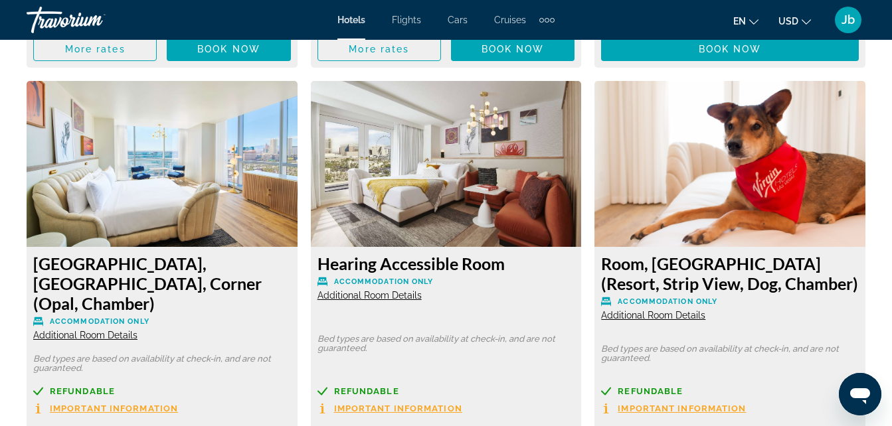
scroll to position [3558, 0]
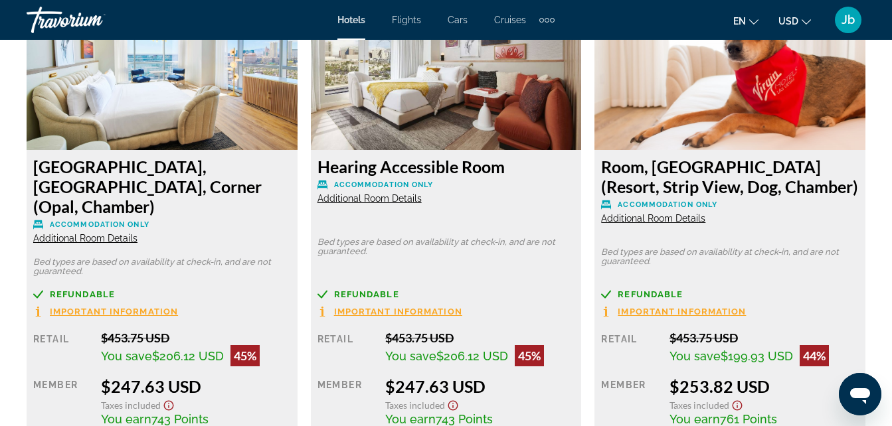
click at [161, 111] on img "Main content" at bounding box center [162, 67] width 271 height 166
click at [188, 102] on img "Main content" at bounding box center [162, 67] width 271 height 166
click at [142, 98] on img "Main content" at bounding box center [162, 67] width 271 height 166
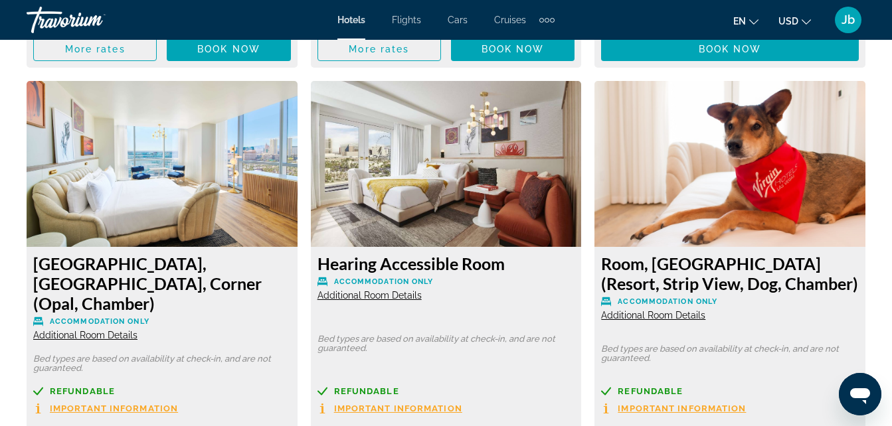
scroll to position [3485, 0]
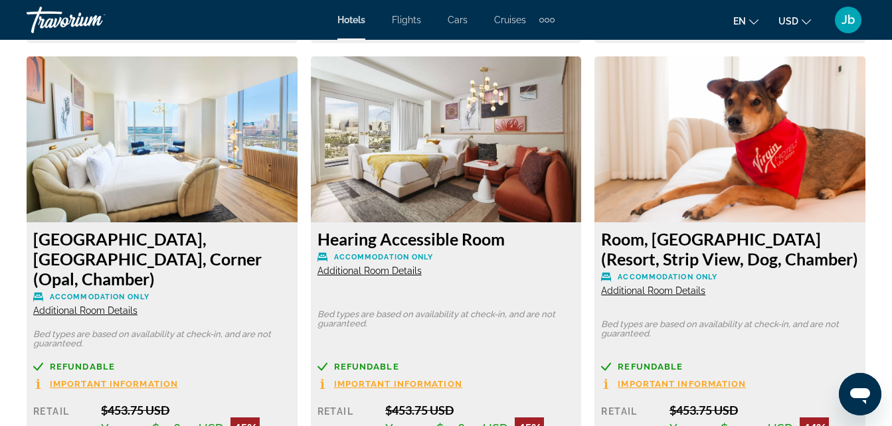
click at [181, 145] on img "Main content" at bounding box center [162, 139] width 271 height 166
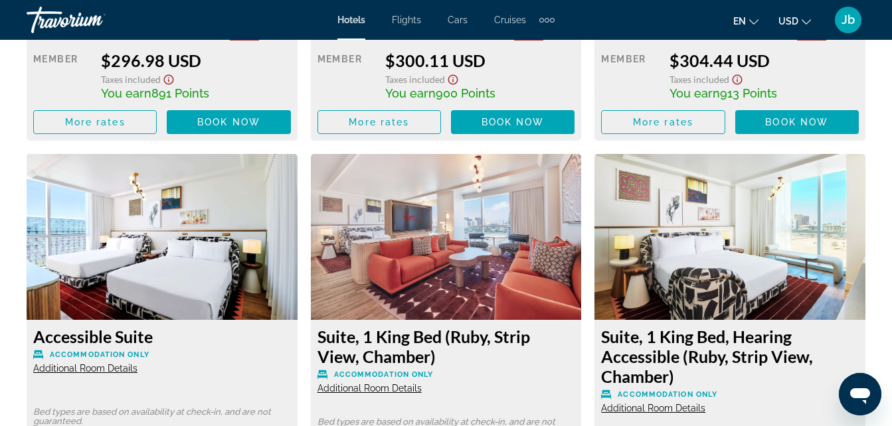
scroll to position [5377, 0]
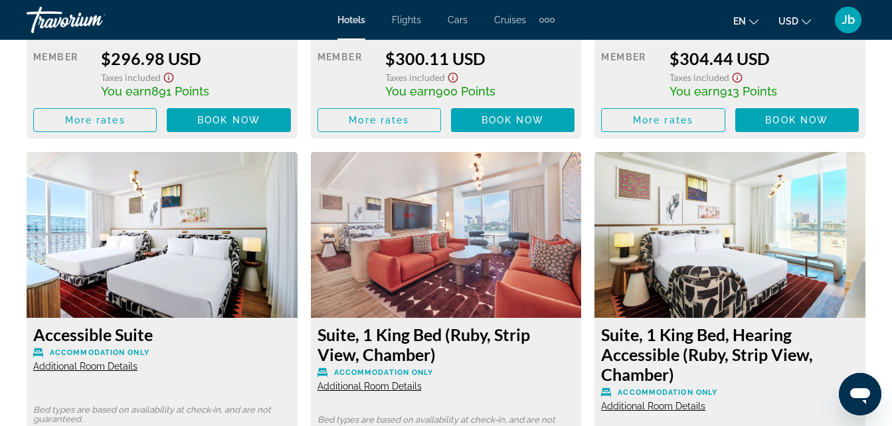
click at [454, 230] on img "Main content" at bounding box center [446, 235] width 271 height 166
click at [201, 217] on img "Main content" at bounding box center [162, 235] width 271 height 166
click at [100, 361] on span "Additional Room Details" at bounding box center [85, 366] width 104 height 11
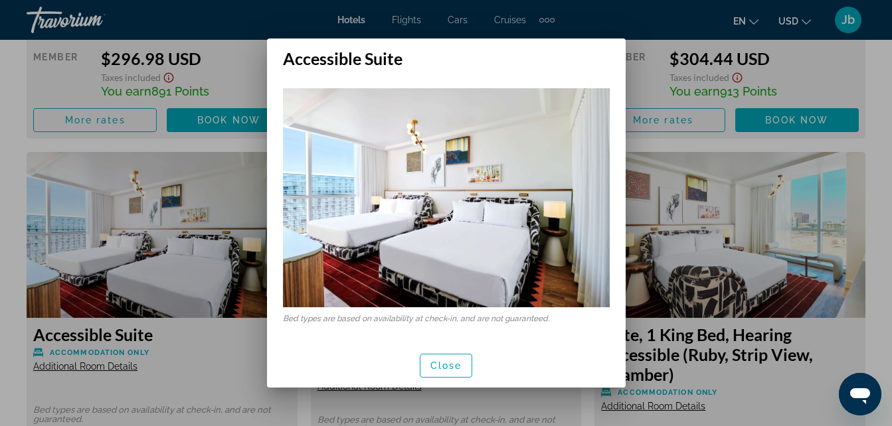
scroll to position [0, 0]
click at [436, 365] on span "Close" at bounding box center [446, 366] width 32 height 11
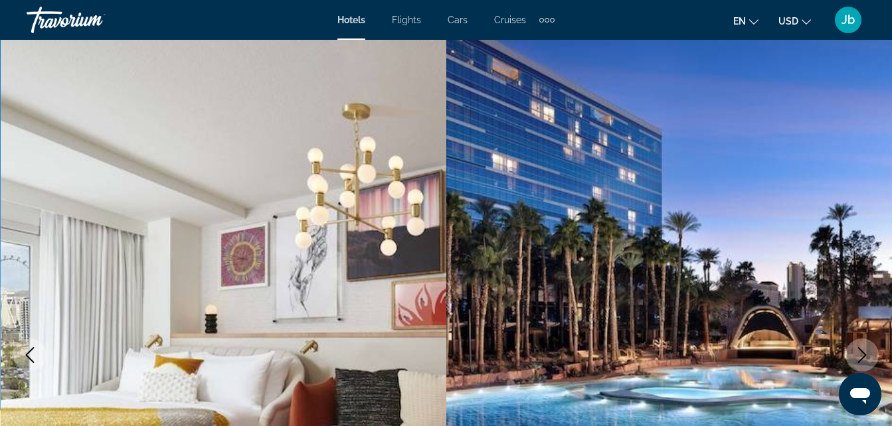
scroll to position [5377, 0]
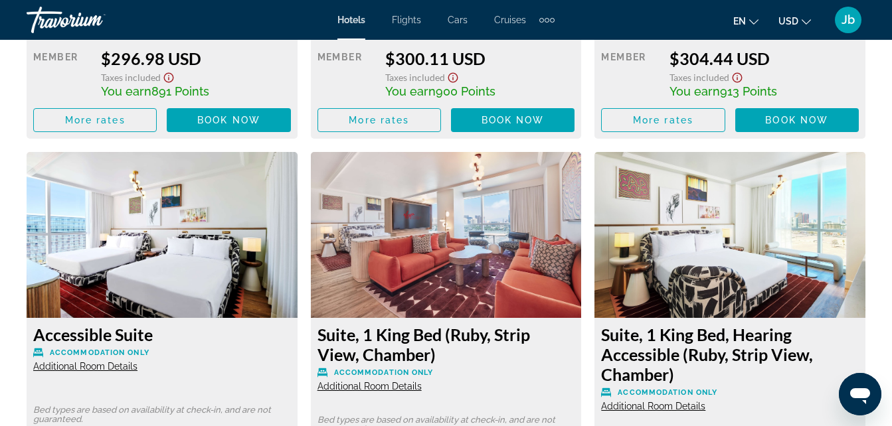
click at [403, 381] on span "Additional Room Details" at bounding box center [370, 386] width 104 height 11
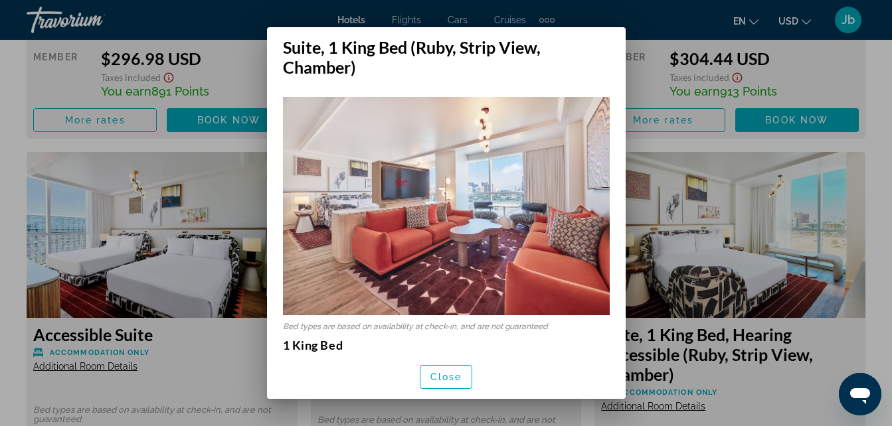
scroll to position [0, 0]
click at [462, 373] on span "button" at bounding box center [446, 377] width 52 height 32
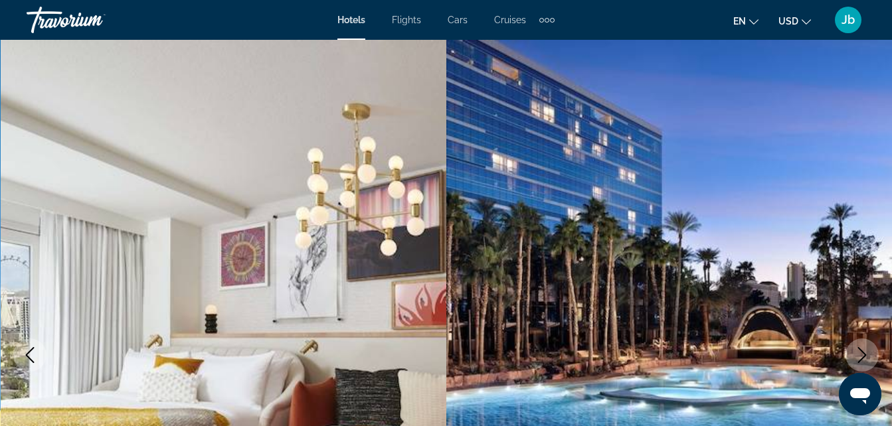
scroll to position [5377, 0]
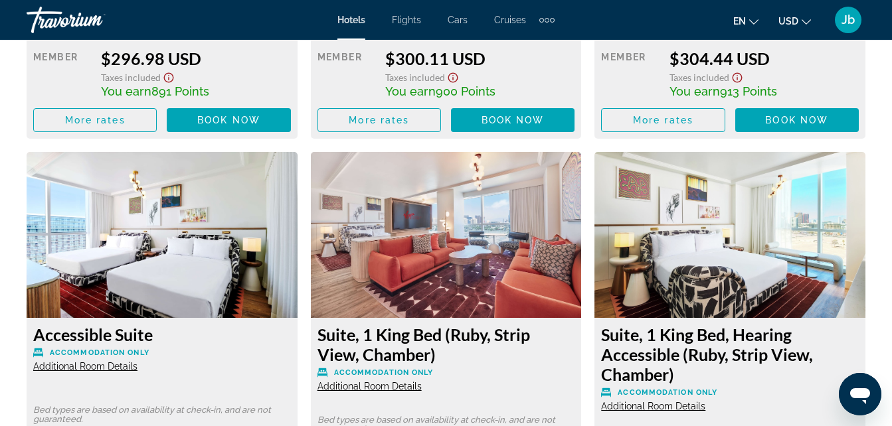
click at [675, 401] on span "Additional Room Details" at bounding box center [653, 406] width 104 height 11
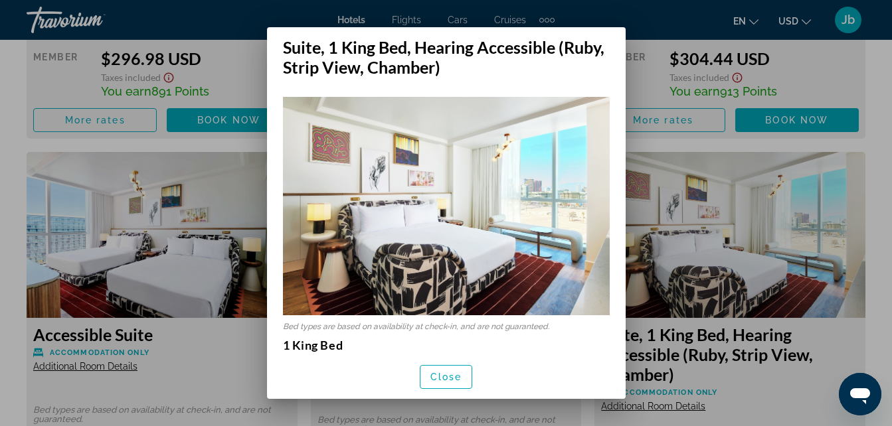
scroll to position [0, 0]
click at [461, 377] on span "Close" at bounding box center [446, 377] width 32 height 11
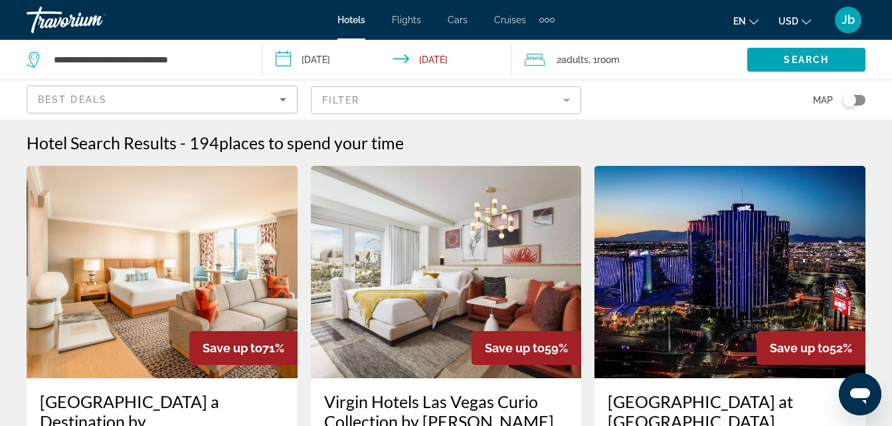
click at [563, 104] on mat-form-field "Filter" at bounding box center [446, 100] width 271 height 28
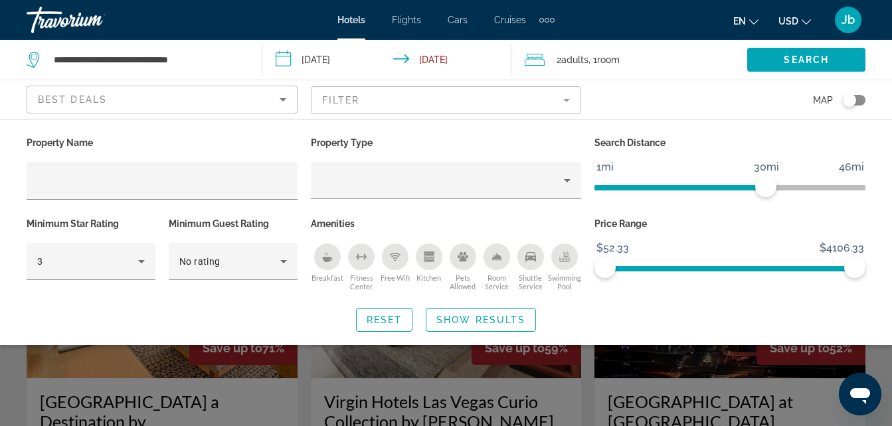
click at [571, 98] on mat-form-field "Filter" at bounding box center [446, 100] width 271 height 28
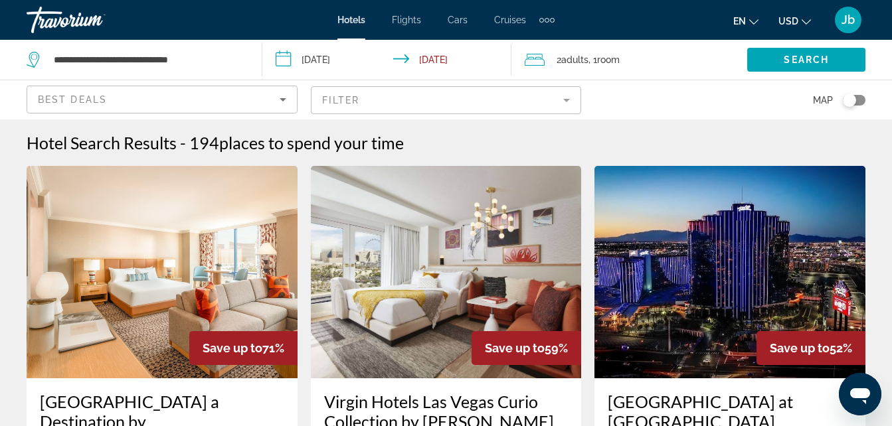
click at [565, 98] on mat-form-field "Filter" at bounding box center [446, 100] width 271 height 28
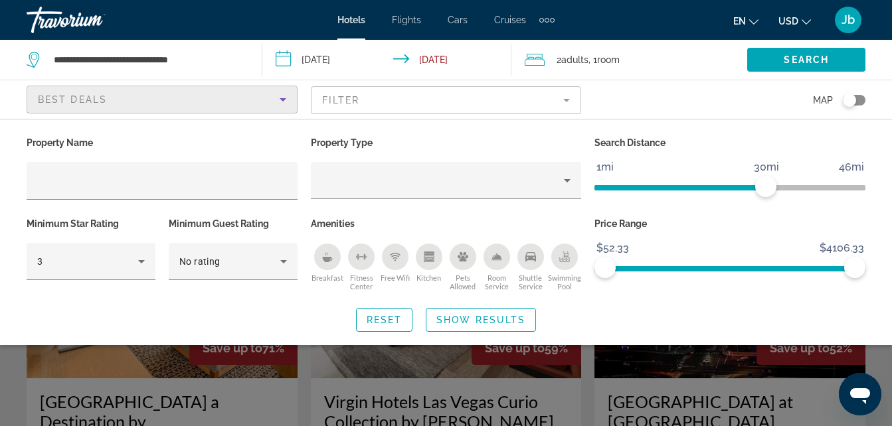
click at [284, 102] on icon "Sort by" at bounding box center [283, 100] width 16 height 16
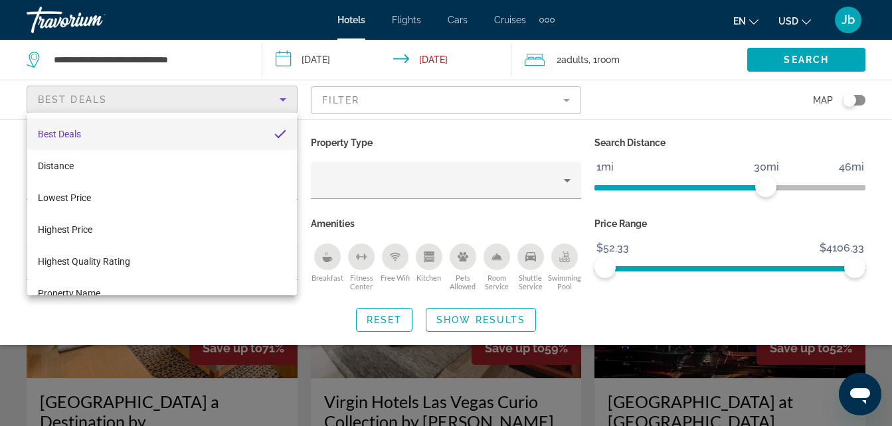
drag, startPoint x: 294, startPoint y: 141, endPoint x: 684, endPoint y: 40, distance: 403.4
click at [684, 40] on div at bounding box center [446, 213] width 892 height 426
